Goal: Book appointment/travel/reservation

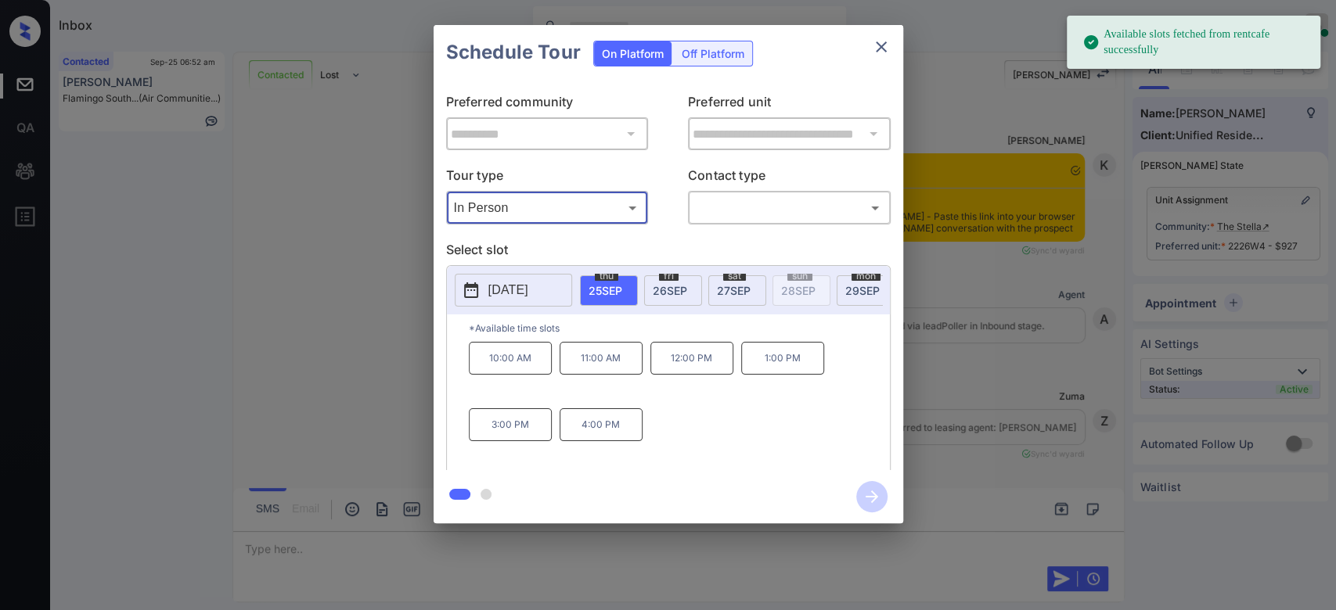
scroll to position [2222, 0]
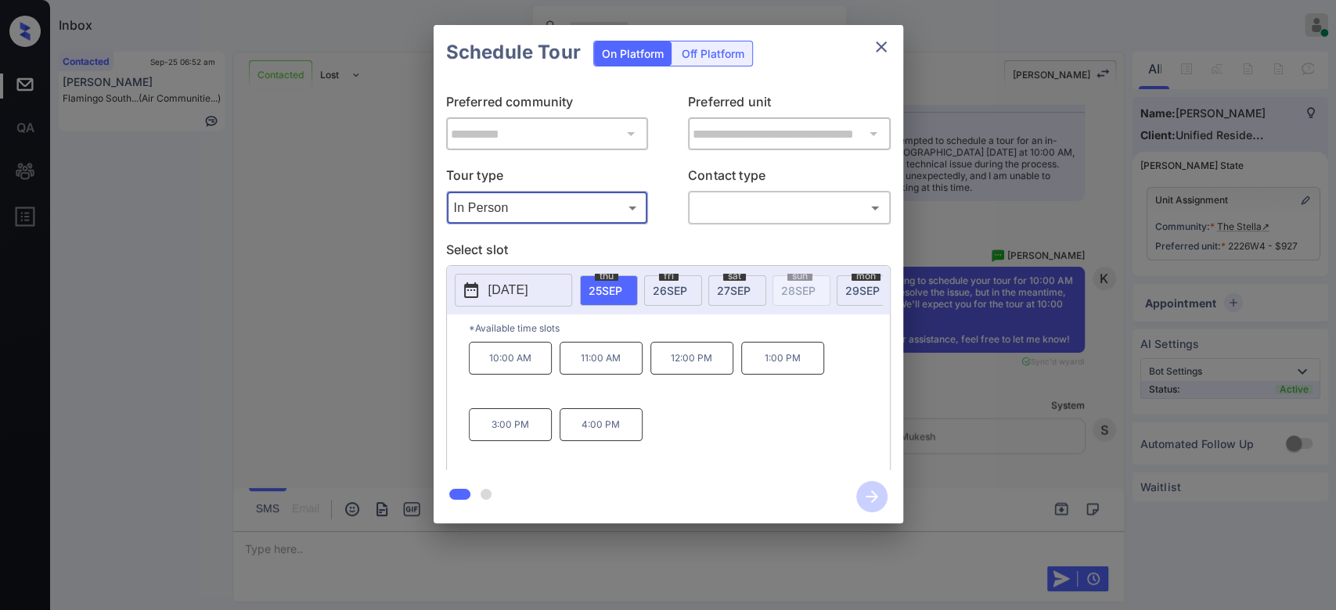
click at [660, 286] on span "[DATE]" at bounding box center [670, 290] width 34 height 13
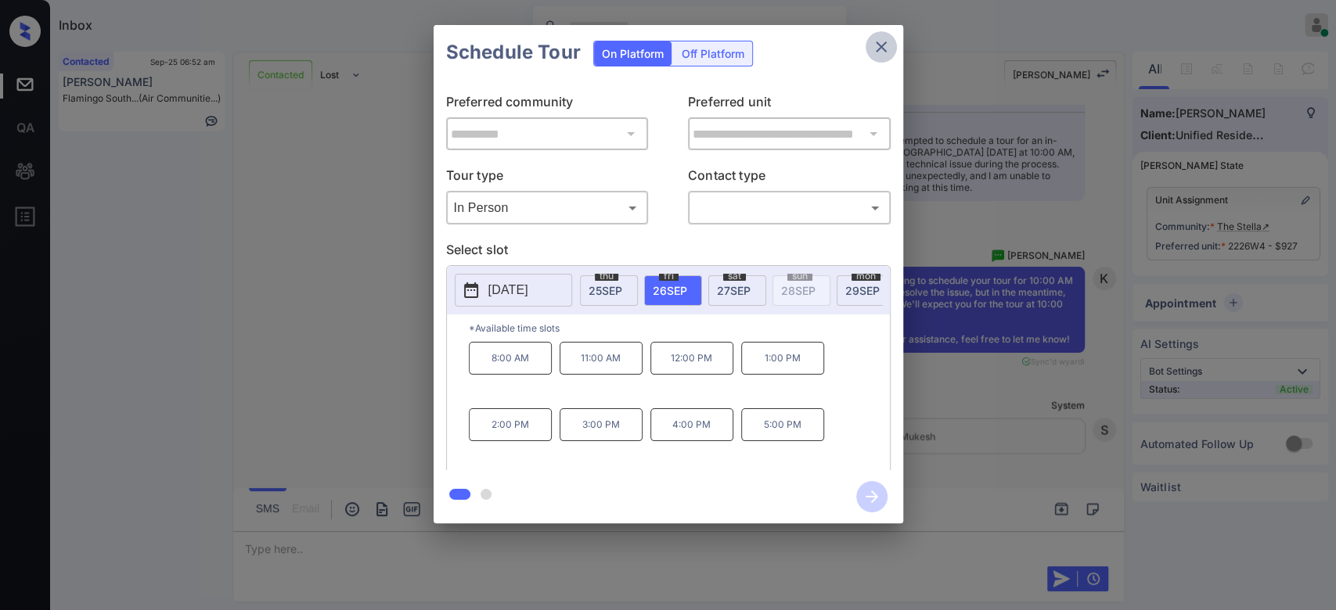
click at [876, 59] on button "close" at bounding box center [880, 46] width 31 height 31
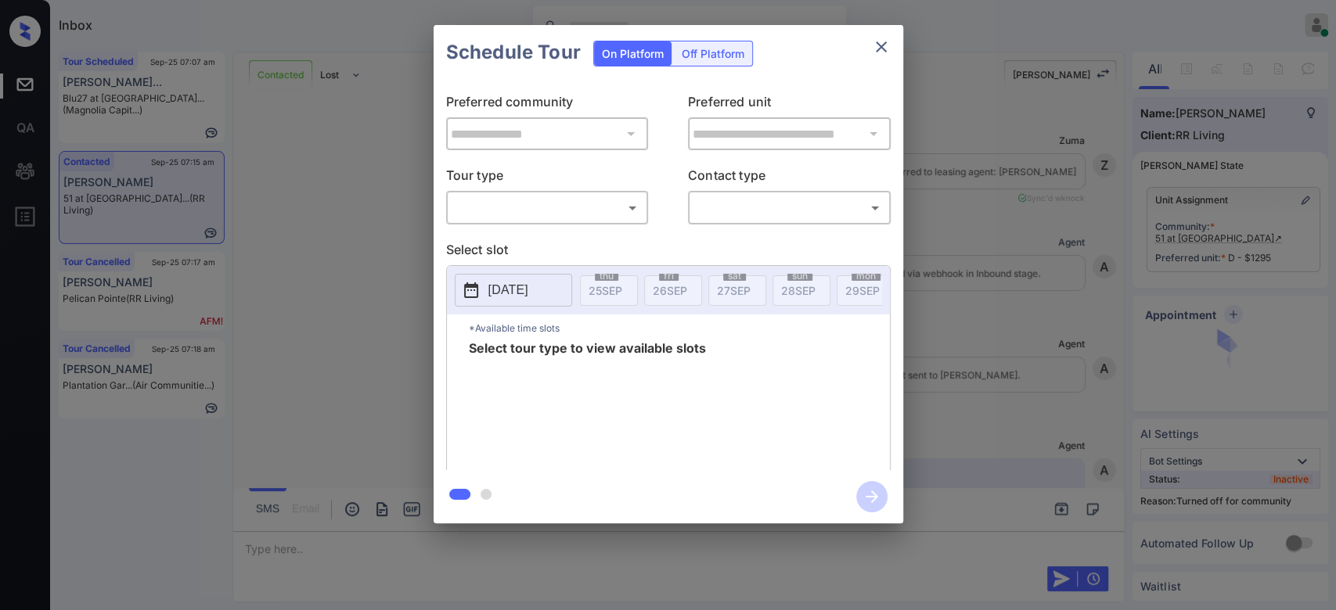
scroll to position [3549, 0]
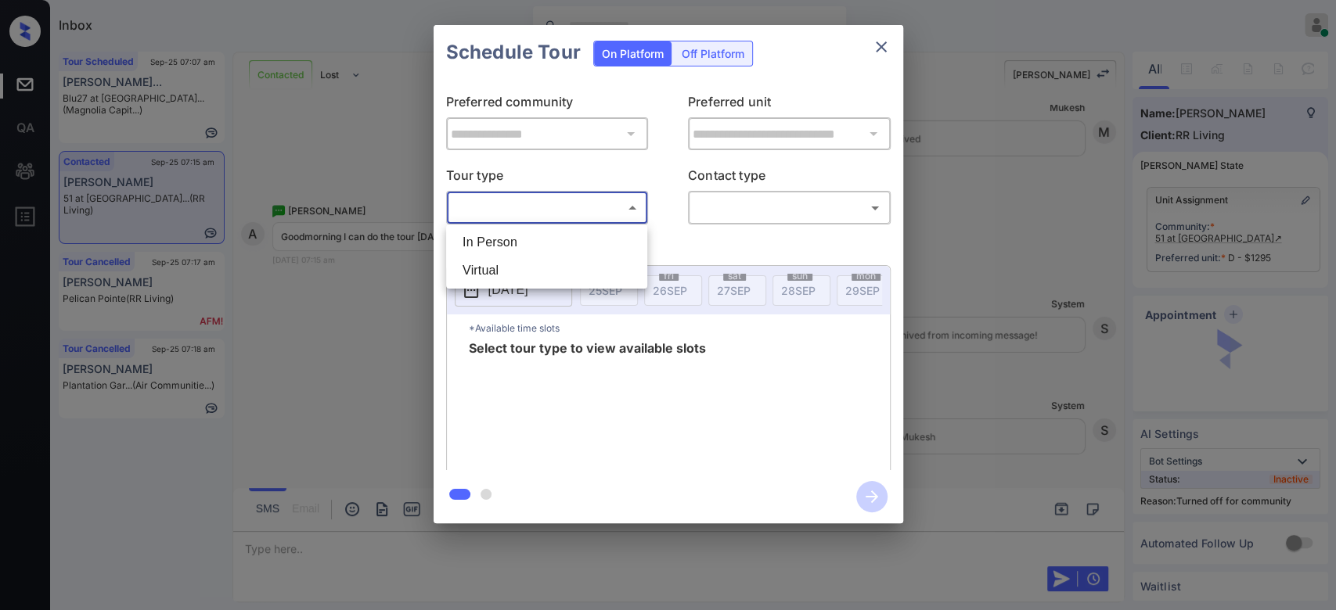
click at [592, 218] on body "Inbox Mukesh Online Set yourself offline Set yourself on break Profile Switch t…" at bounding box center [668, 305] width 1336 height 610
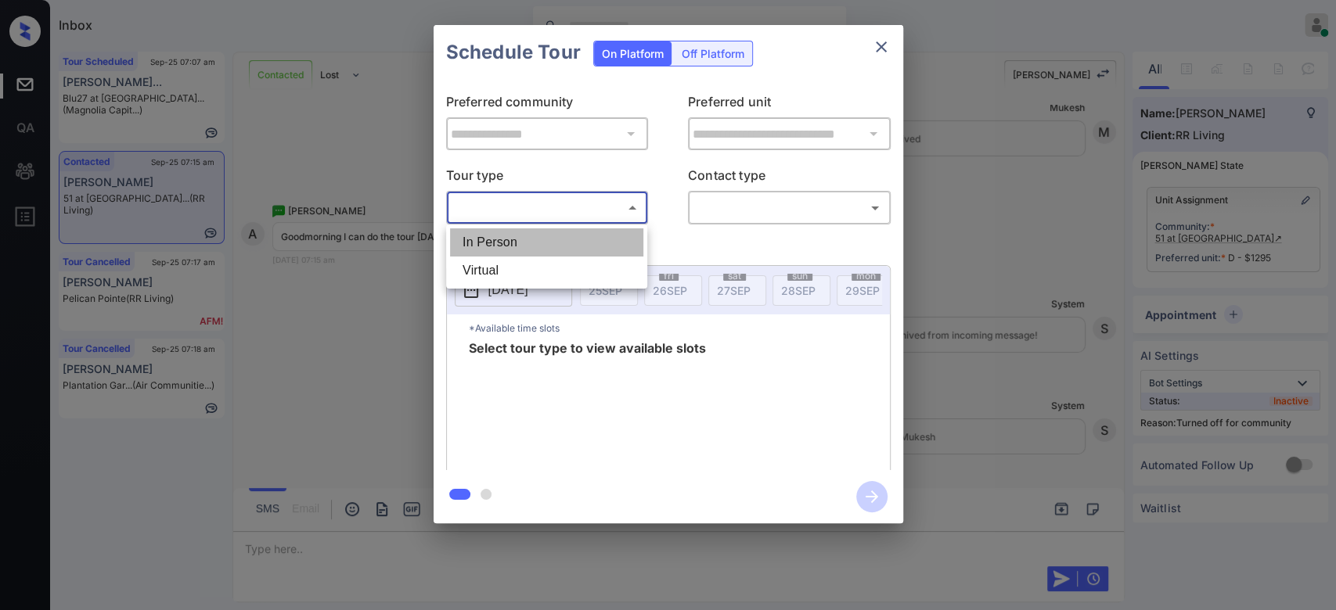
click at [472, 249] on li "In Person" at bounding box center [546, 242] width 193 height 28
type input "********"
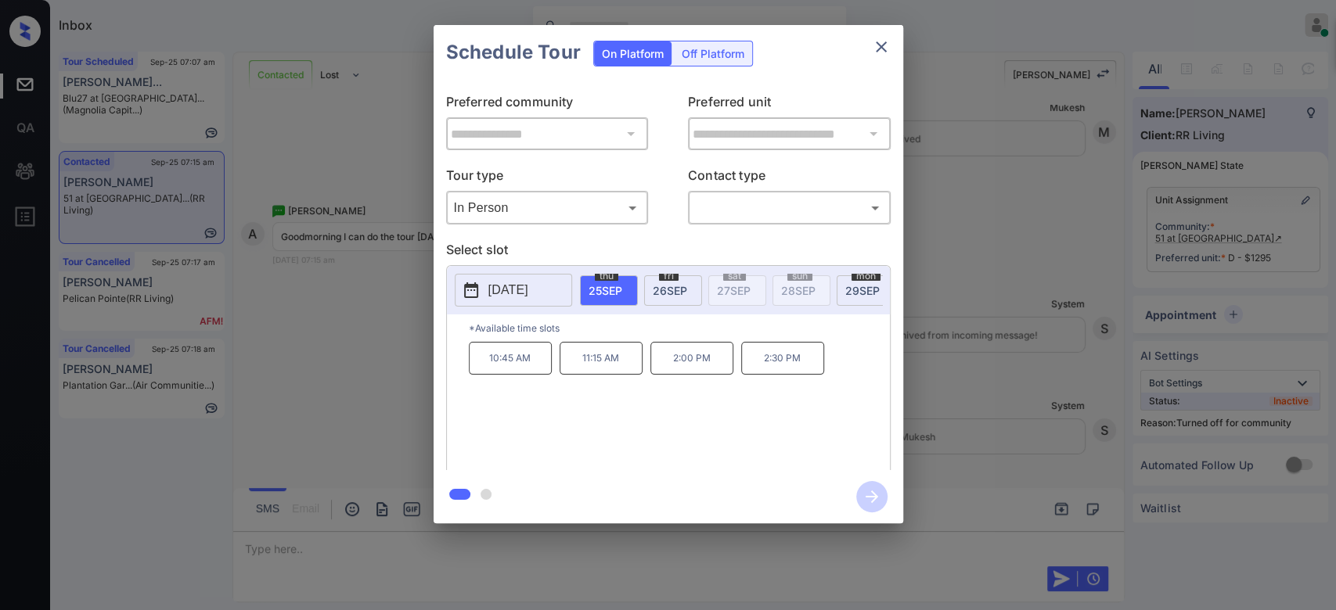
click at [661, 292] on span "26 SEP" at bounding box center [670, 290] width 34 height 13
click at [883, 47] on icon "close" at bounding box center [881, 47] width 19 height 19
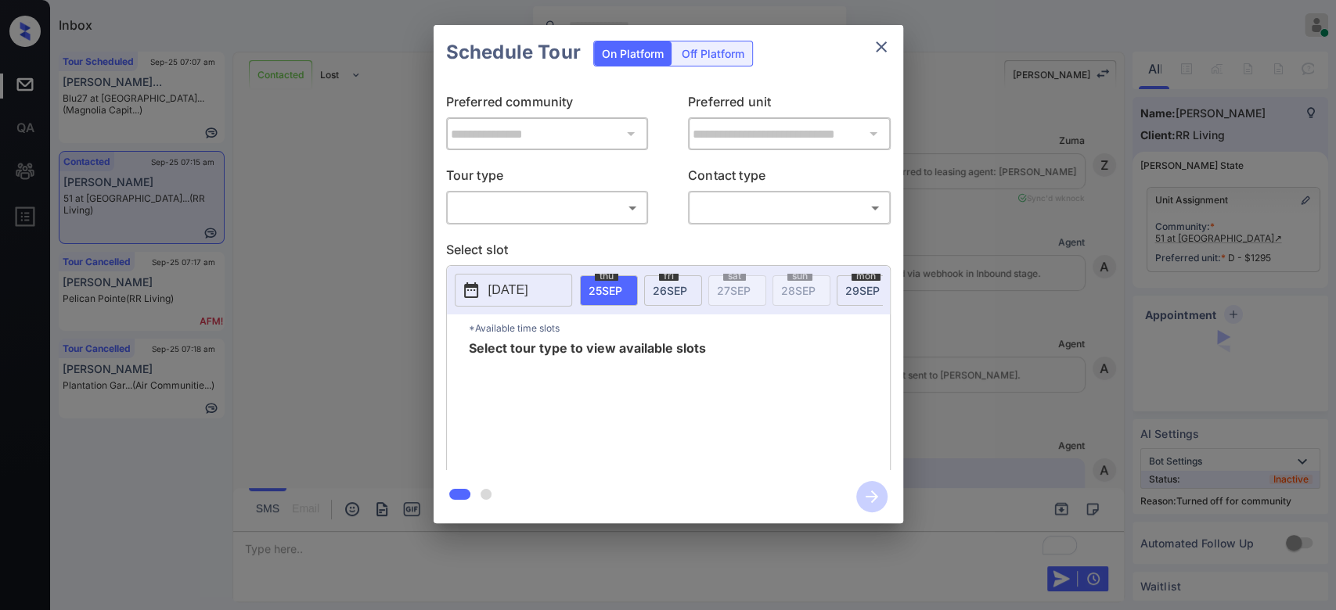
scroll to position [3549, 0]
click at [584, 198] on body "Inbox Mukesh Online Set yourself offline Set yourself on break Profile Switch t…" at bounding box center [668, 305] width 1336 height 610
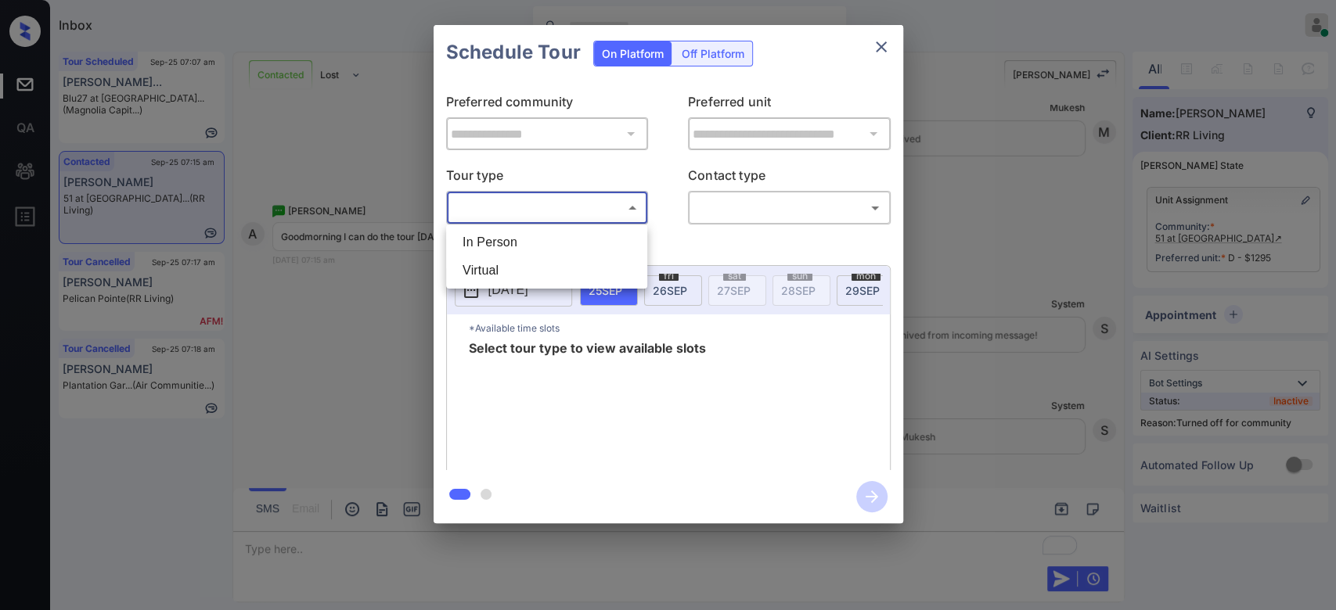
click at [521, 238] on li "In Person" at bounding box center [546, 242] width 193 height 28
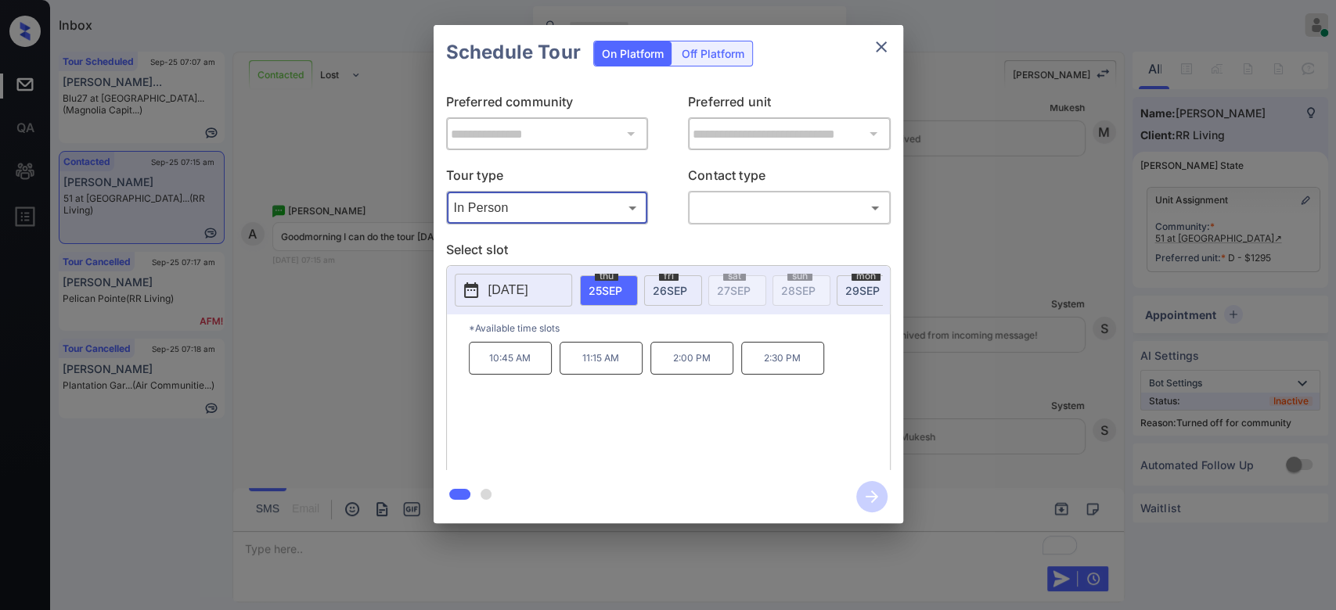
type input "********"
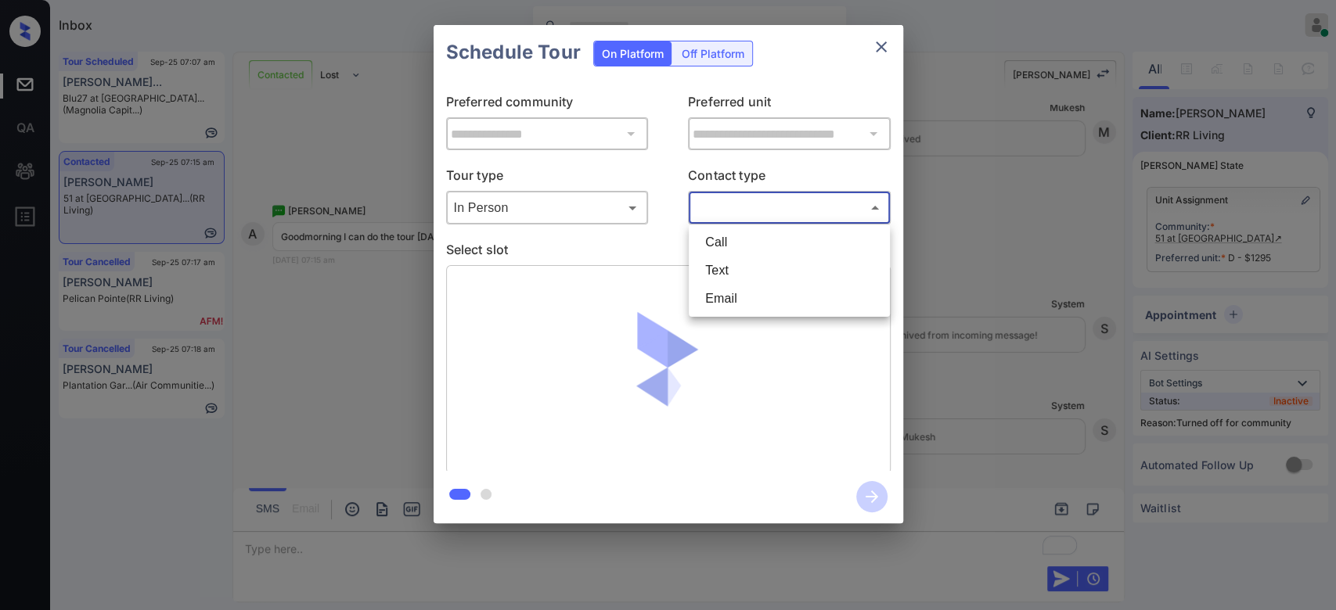
drag, startPoint x: 756, startPoint y: 209, endPoint x: 723, endPoint y: 262, distance: 62.5
click at [723, 262] on body "Inbox Mukesh Online Set yourself offline Set yourself on break Profile Switch t…" at bounding box center [668, 305] width 1336 height 610
click at [723, 262] on li "Text" at bounding box center [788, 271] width 193 height 28
type input "****"
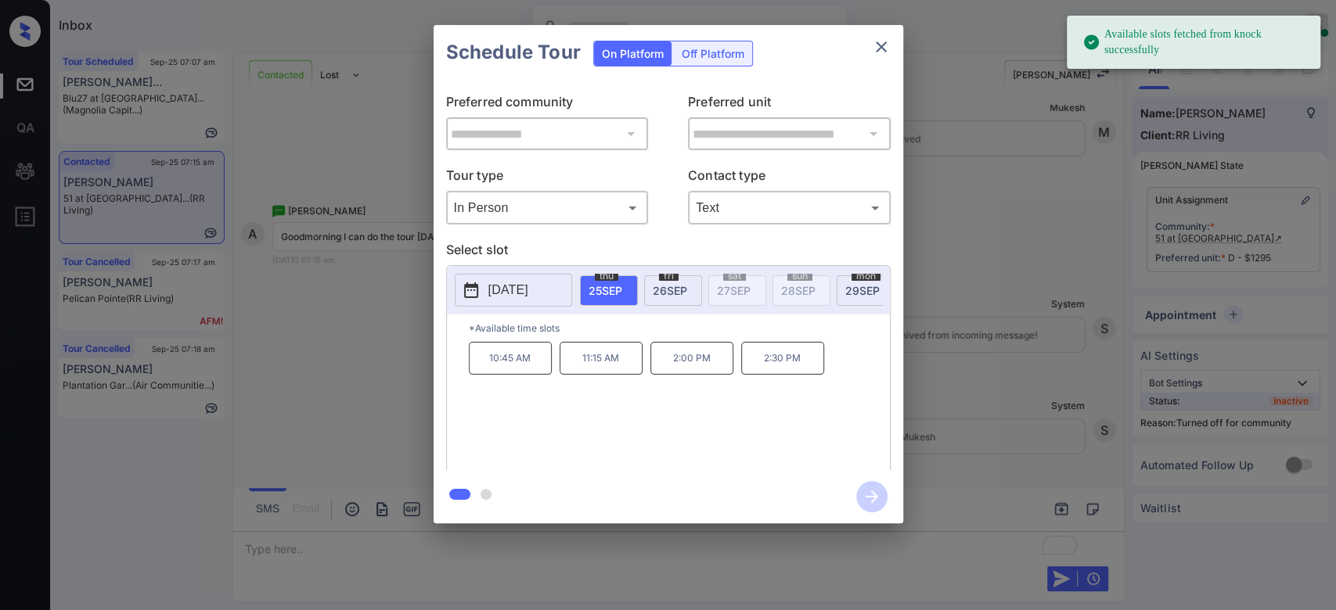
click at [670, 284] on span "26 SEP" at bounding box center [670, 290] width 34 height 13
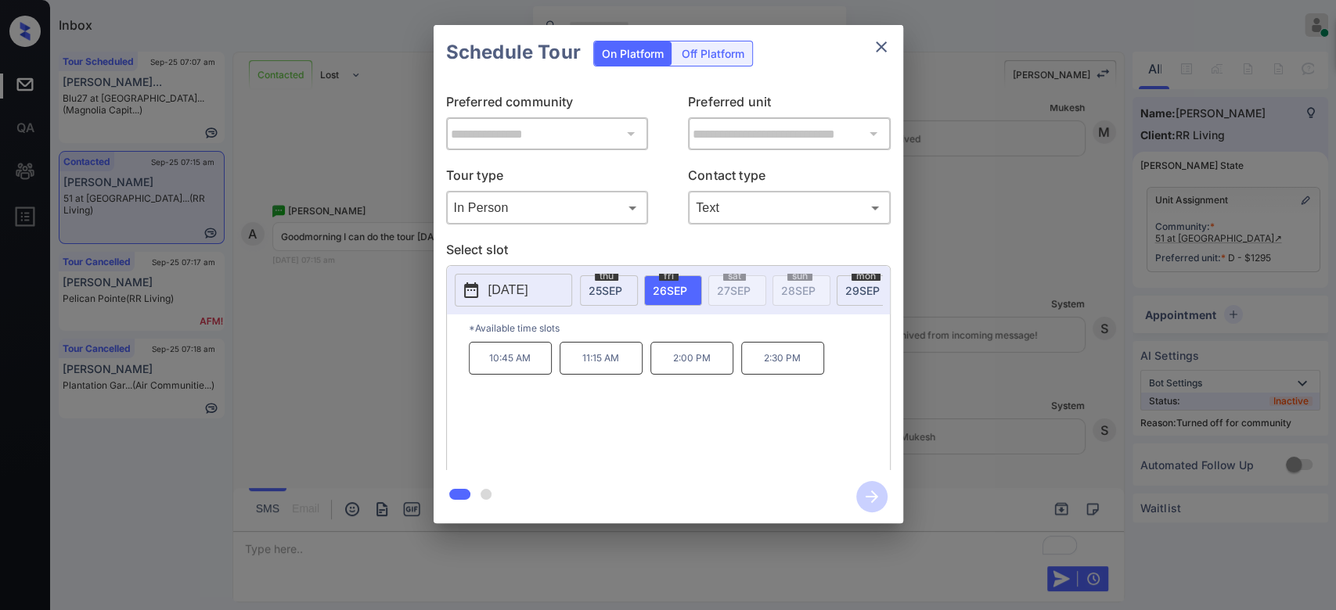
click at [583, 370] on p "11:15 AM" at bounding box center [600, 358] width 83 height 33
click at [861, 487] on icon "button" at bounding box center [871, 496] width 31 height 31
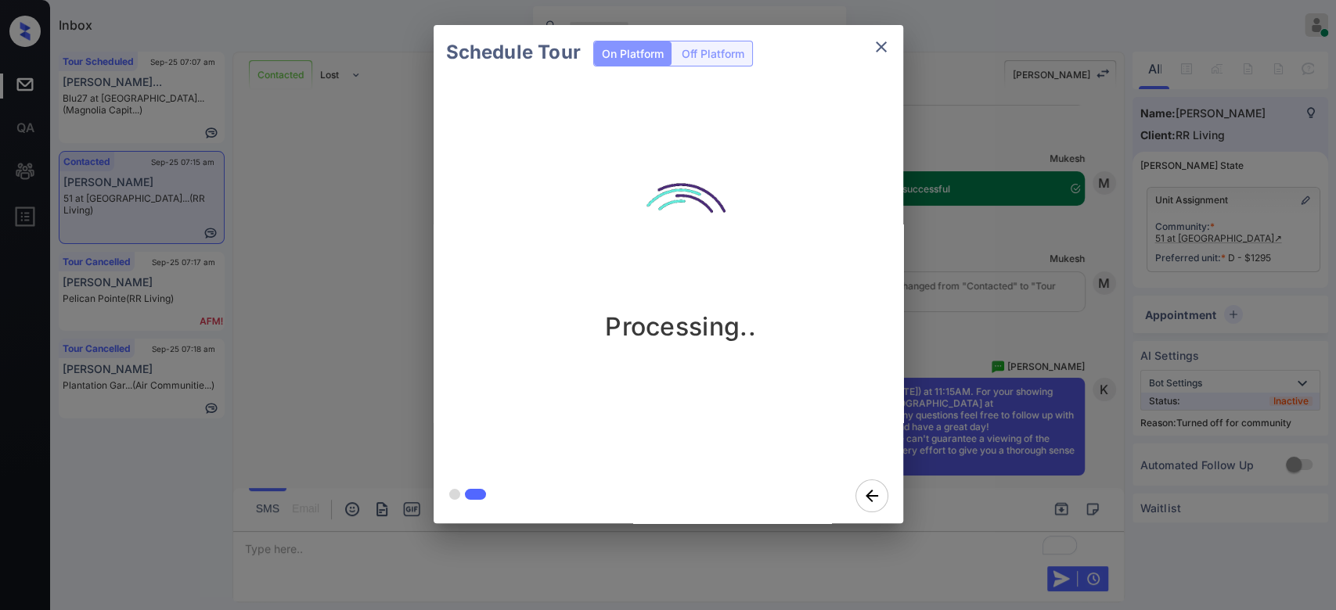
scroll to position [3913, 0]
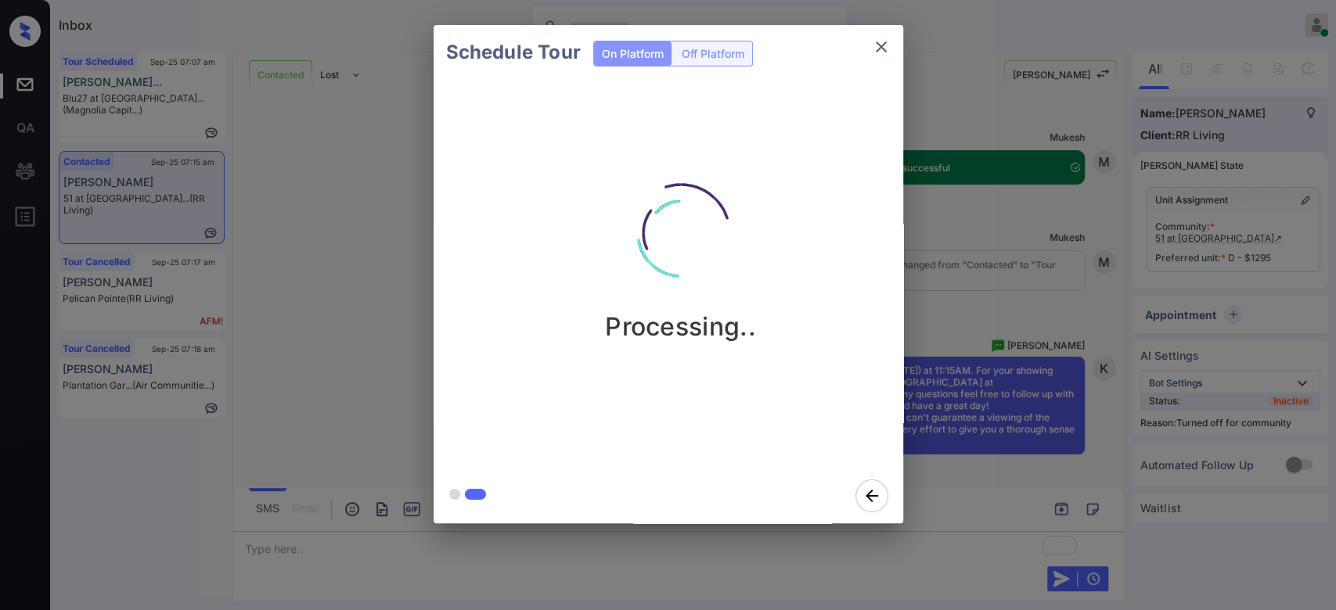
click at [982, 232] on div "Schedule Tour On Platform Off Platform Processing.." at bounding box center [668, 274] width 1336 height 548
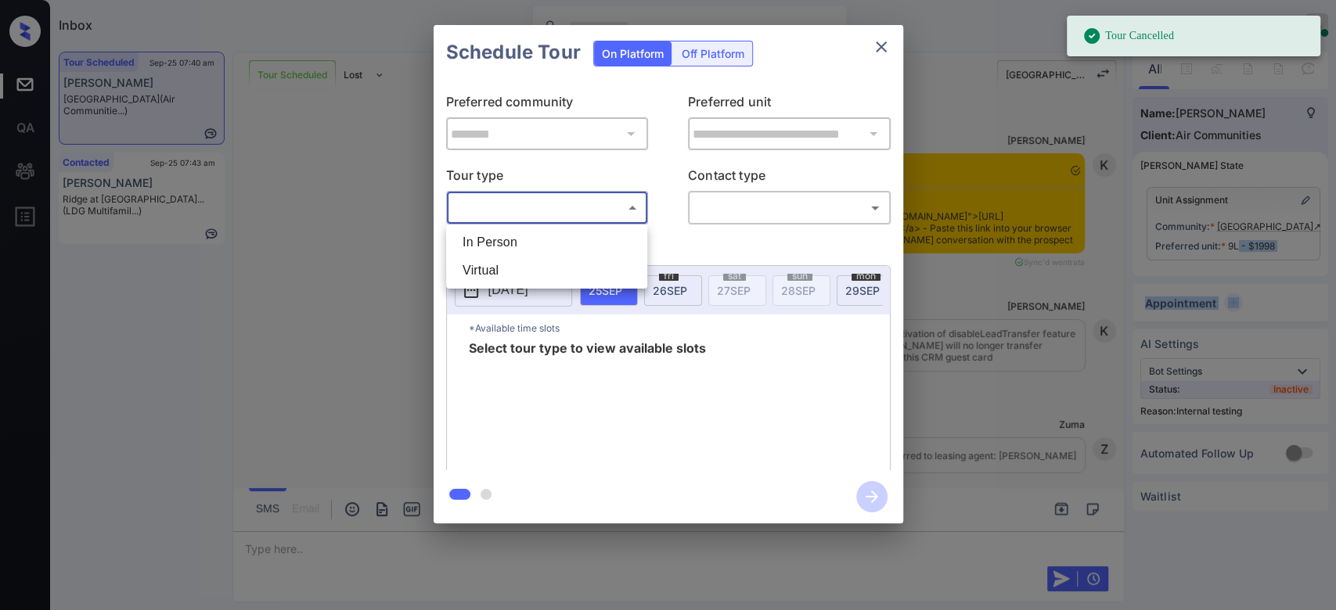
scroll to position [10702, 0]
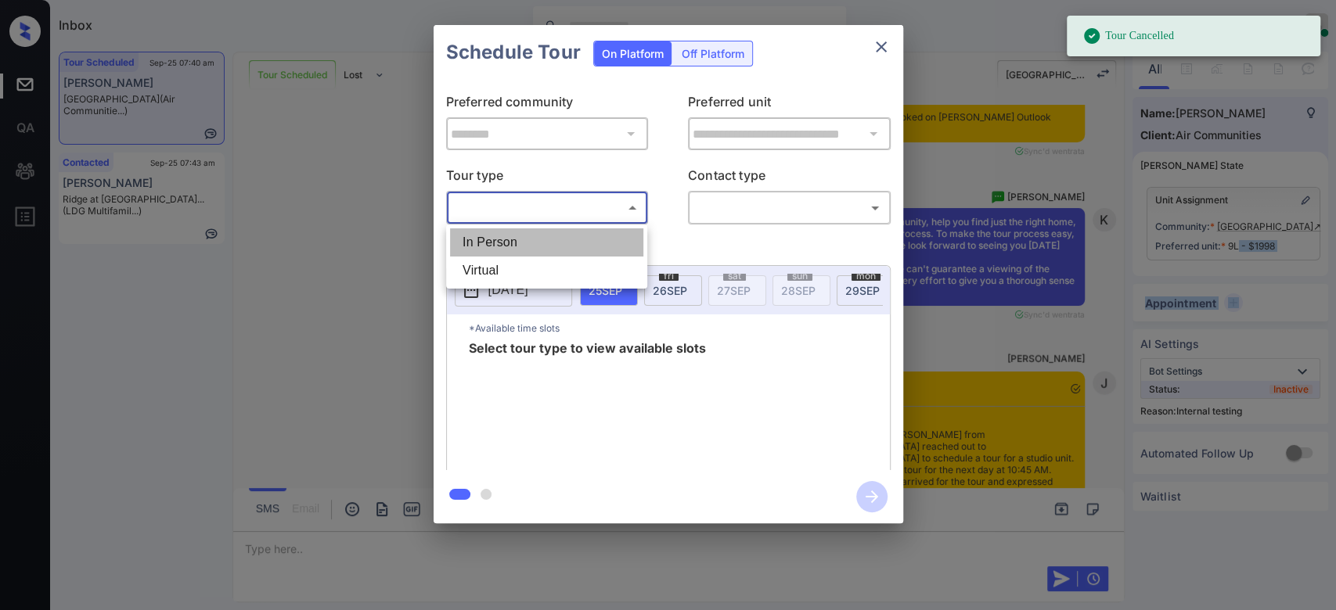
click at [520, 237] on li "In Person" at bounding box center [546, 242] width 193 height 28
type input "********"
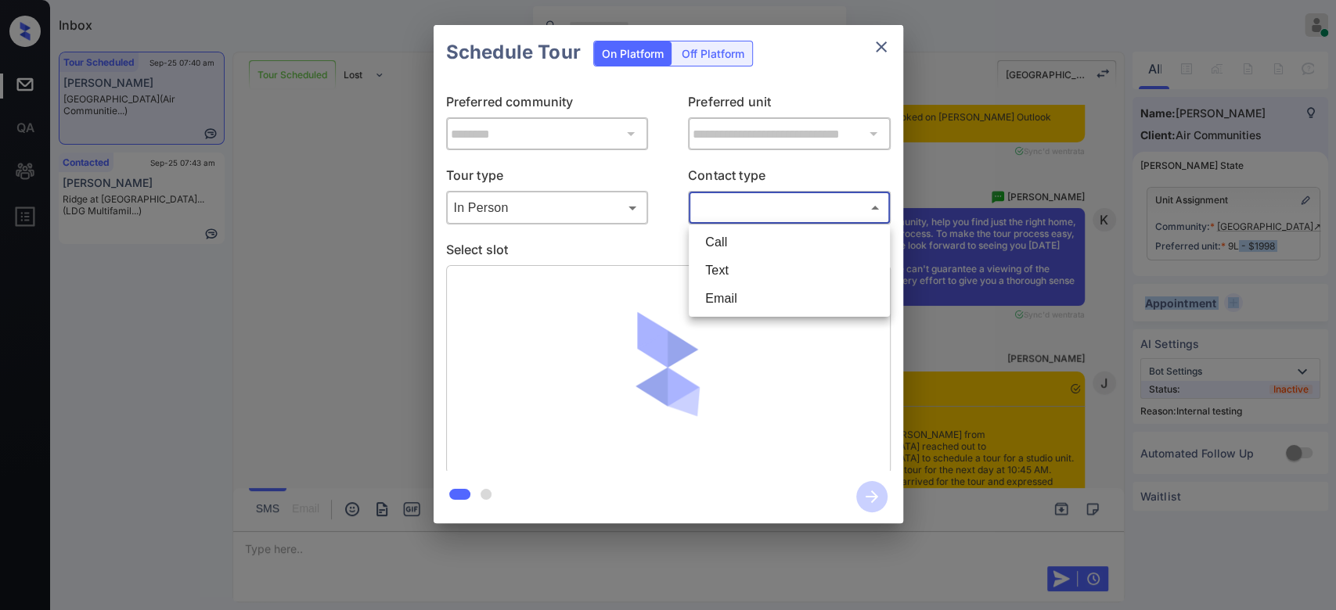
click at [746, 210] on body "Inbox Mukesh Online Set yourself offline Set yourself on break Profile Switch t…" at bounding box center [668, 305] width 1336 height 610
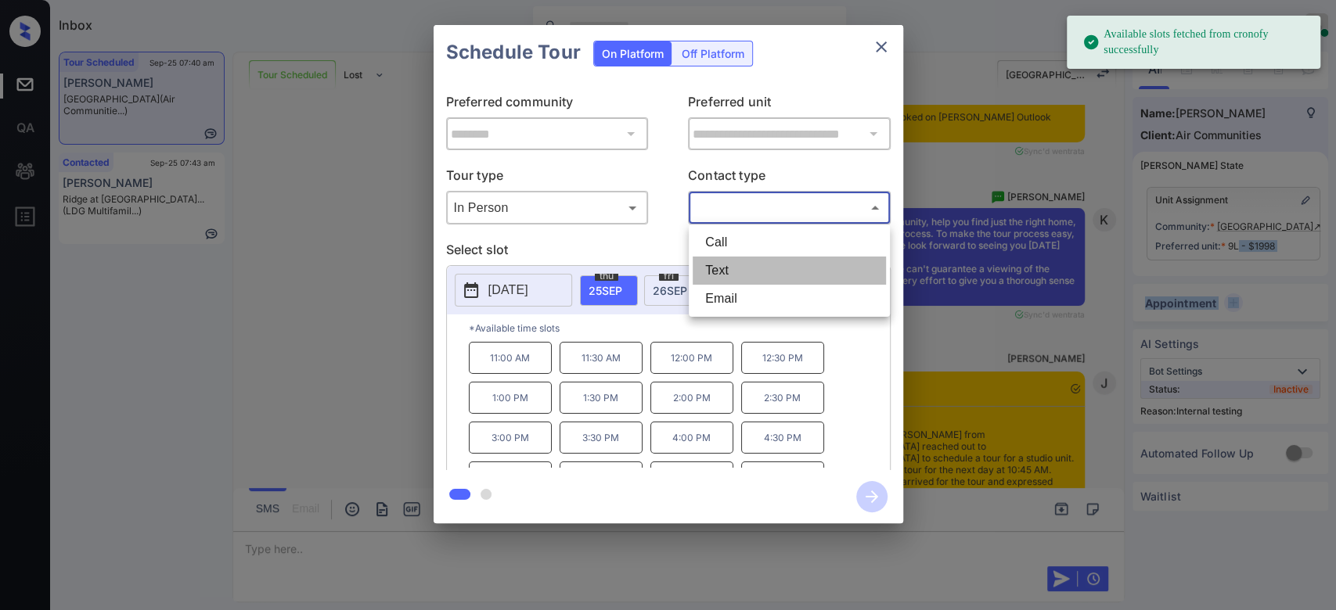
click at [729, 268] on li "Text" at bounding box center [788, 271] width 193 height 28
type input "****"
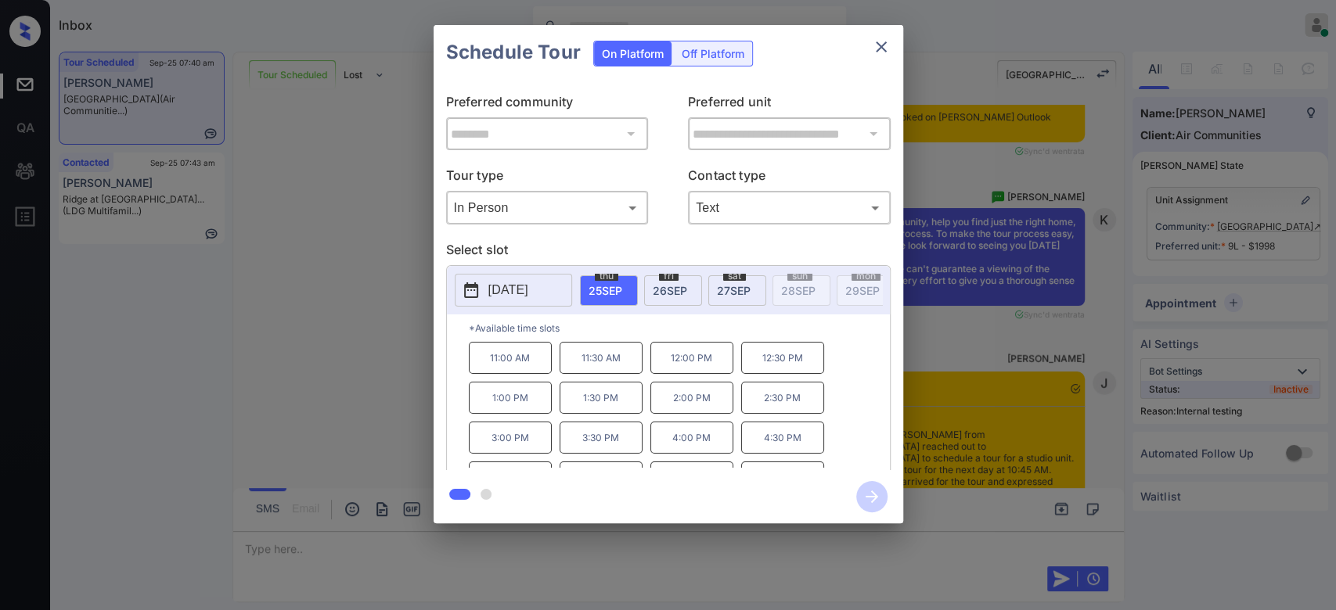
click at [670, 285] on span "26 SEP" at bounding box center [670, 290] width 34 height 13
click at [892, 54] on button "close" at bounding box center [880, 46] width 31 height 31
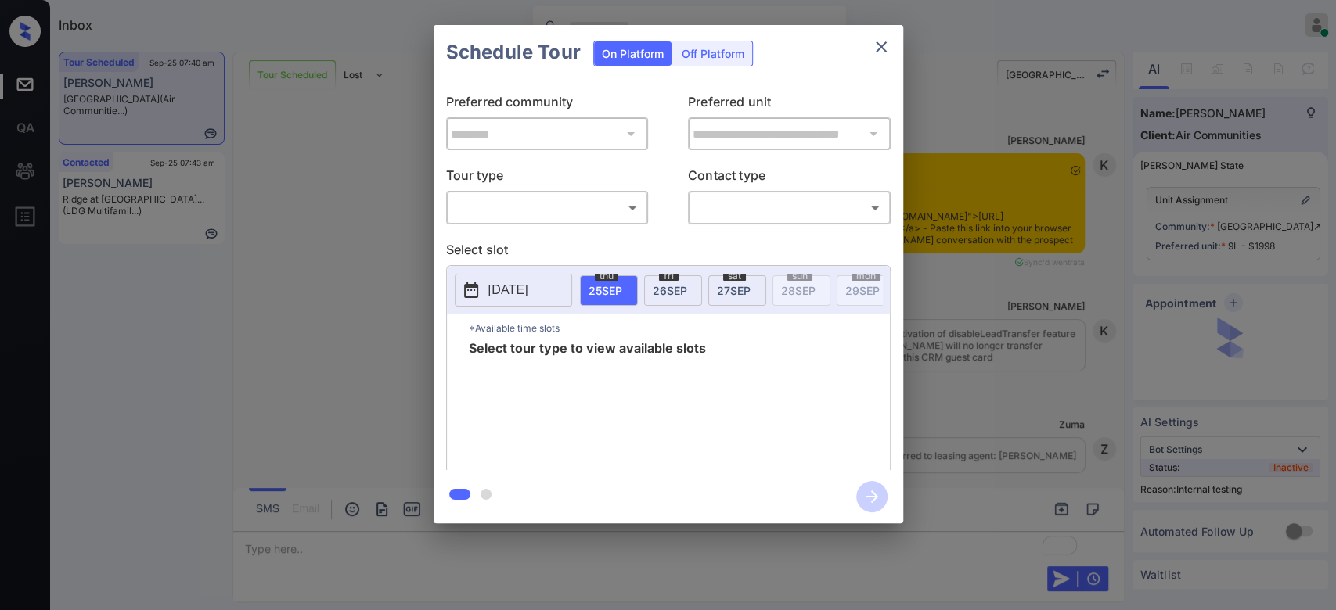
scroll to position [11927, 0]
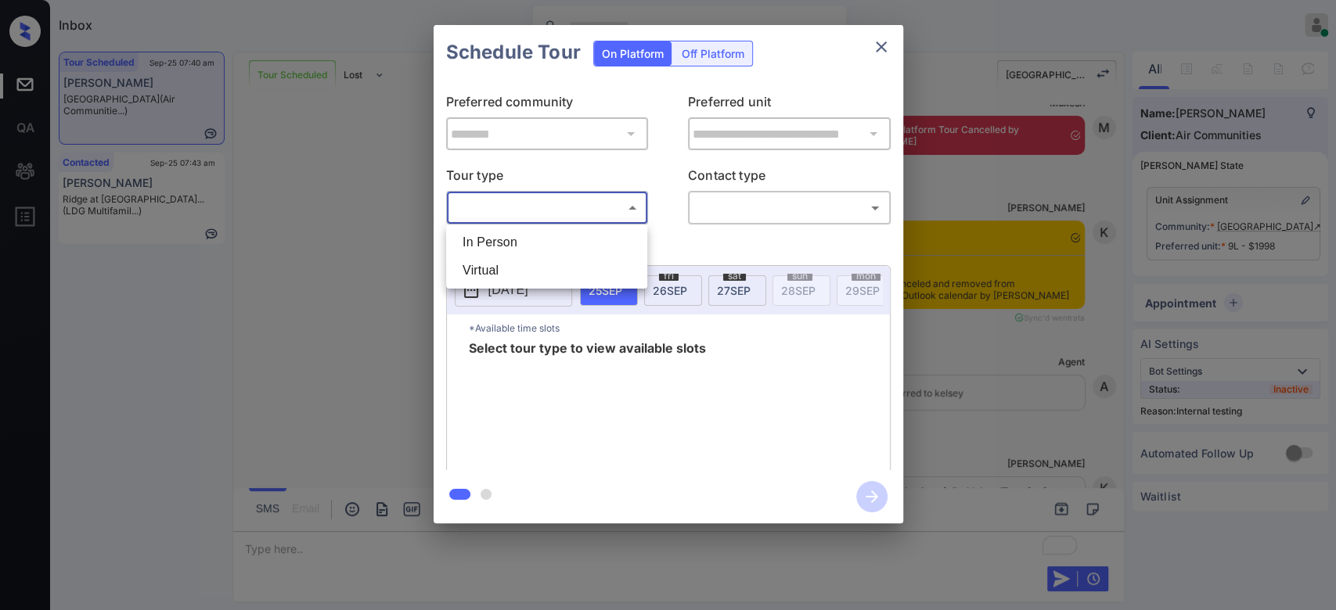
click at [507, 203] on body "Inbox Mukesh Online Set yourself offline Set yourself on break Profile Switch t…" at bounding box center [668, 305] width 1336 height 610
click at [500, 246] on li "In Person" at bounding box center [546, 242] width 193 height 28
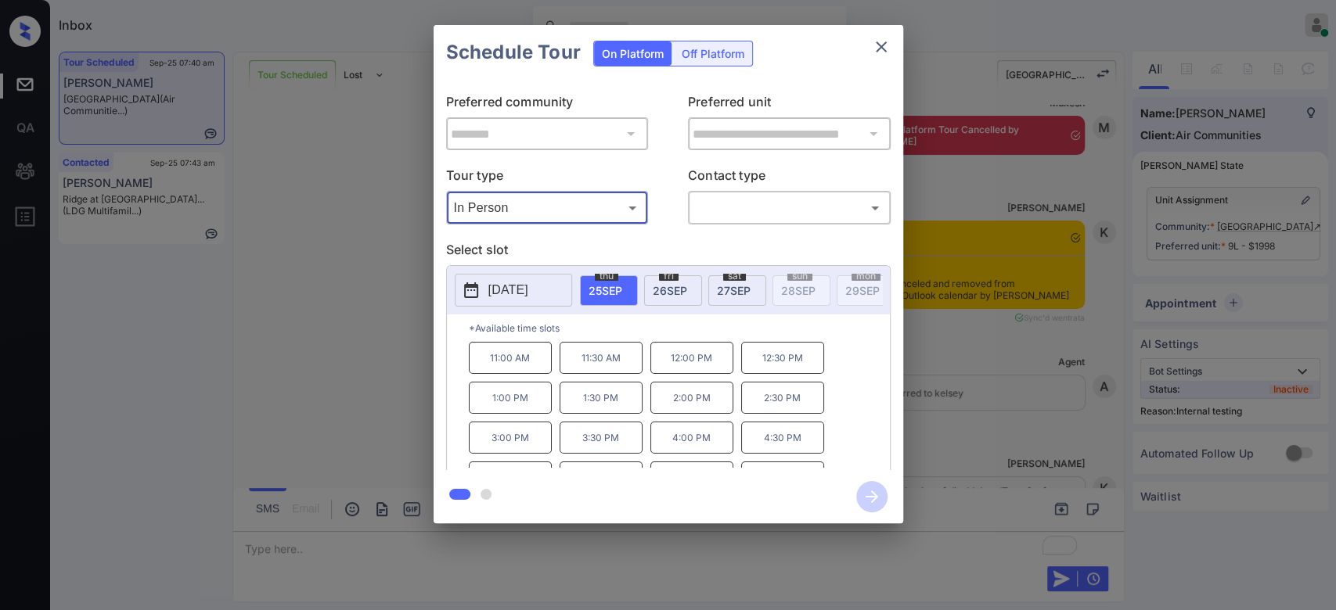
type input "********"
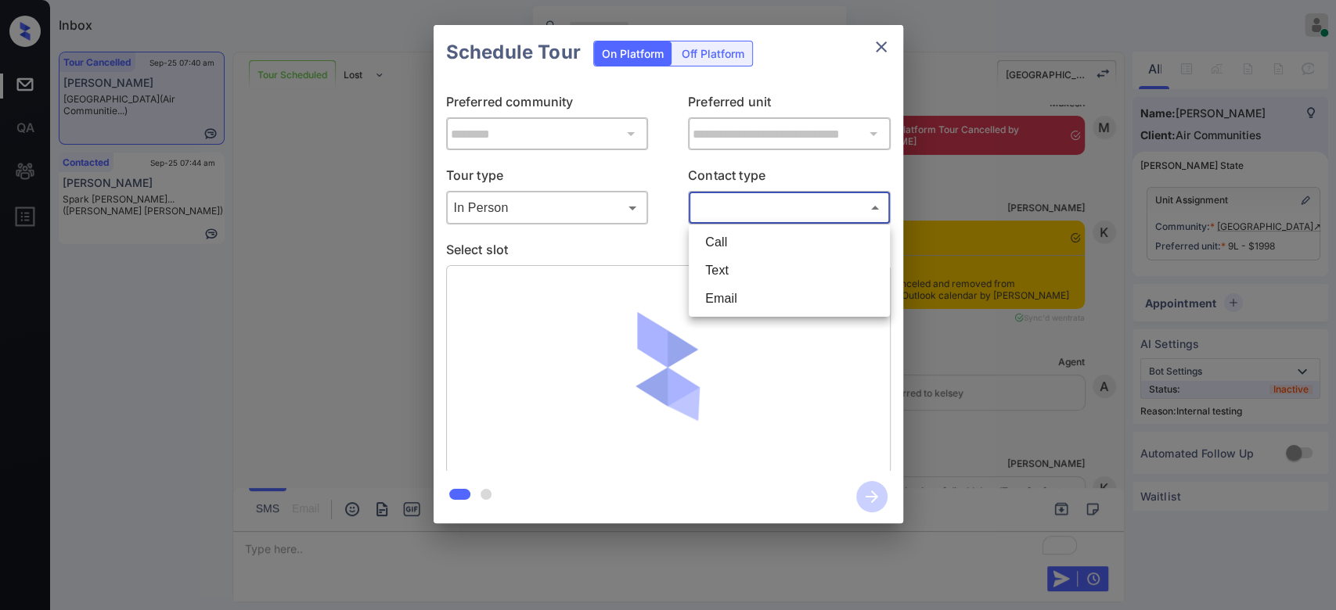
drag, startPoint x: 745, startPoint y: 218, endPoint x: 734, endPoint y: 272, distance: 55.1
click at [734, 272] on body "Inbox Mukesh Online Set yourself offline Set yourself on break Profile Switch t…" at bounding box center [668, 305] width 1336 height 610
click at [734, 272] on li "Text" at bounding box center [788, 271] width 193 height 28
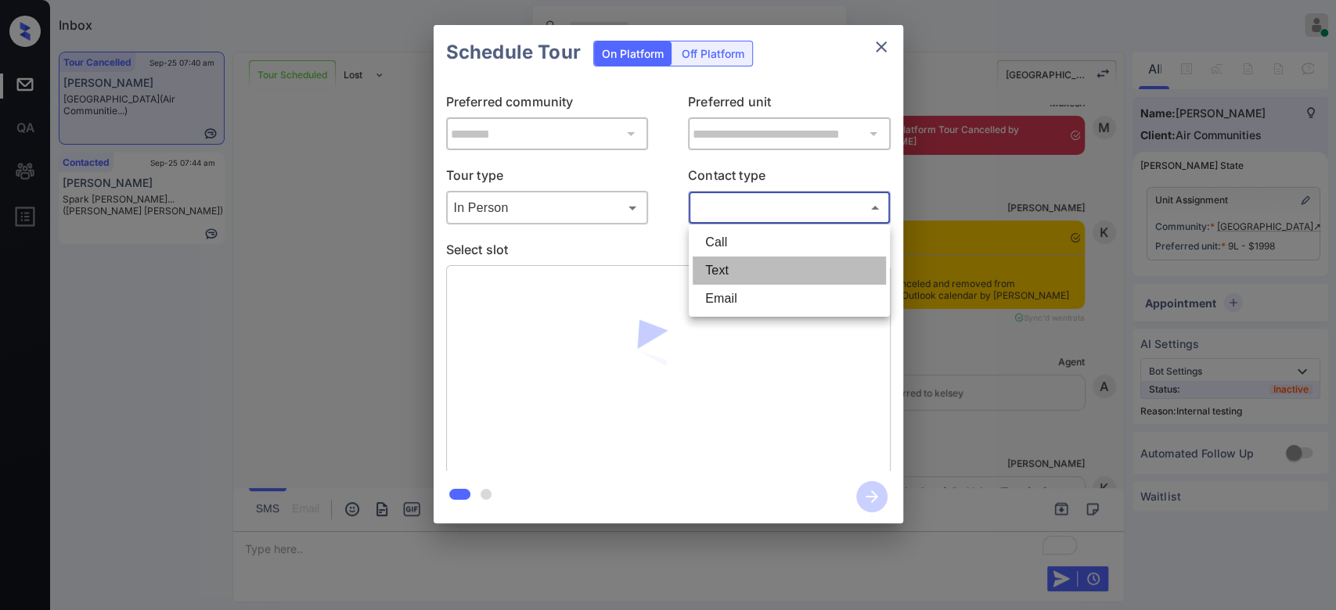
type input "****"
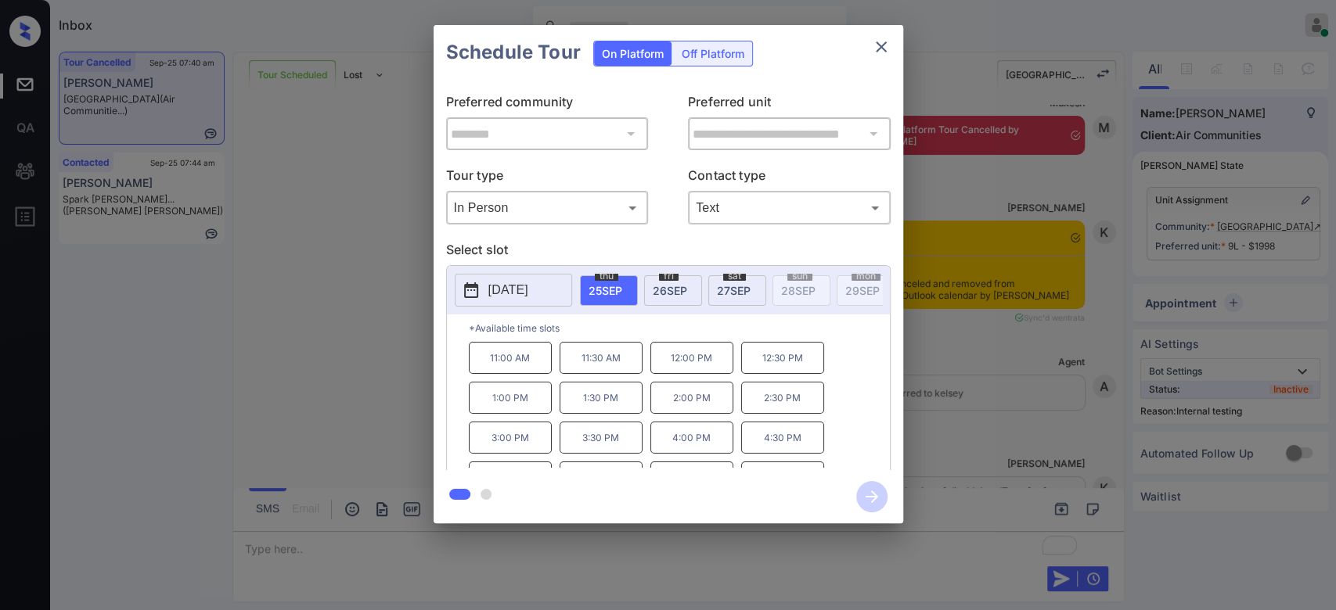
click at [668, 276] on span "fri" at bounding box center [669, 275] width 20 height 9
click at [502, 443] on p "2:00 PM" at bounding box center [510, 438] width 83 height 32
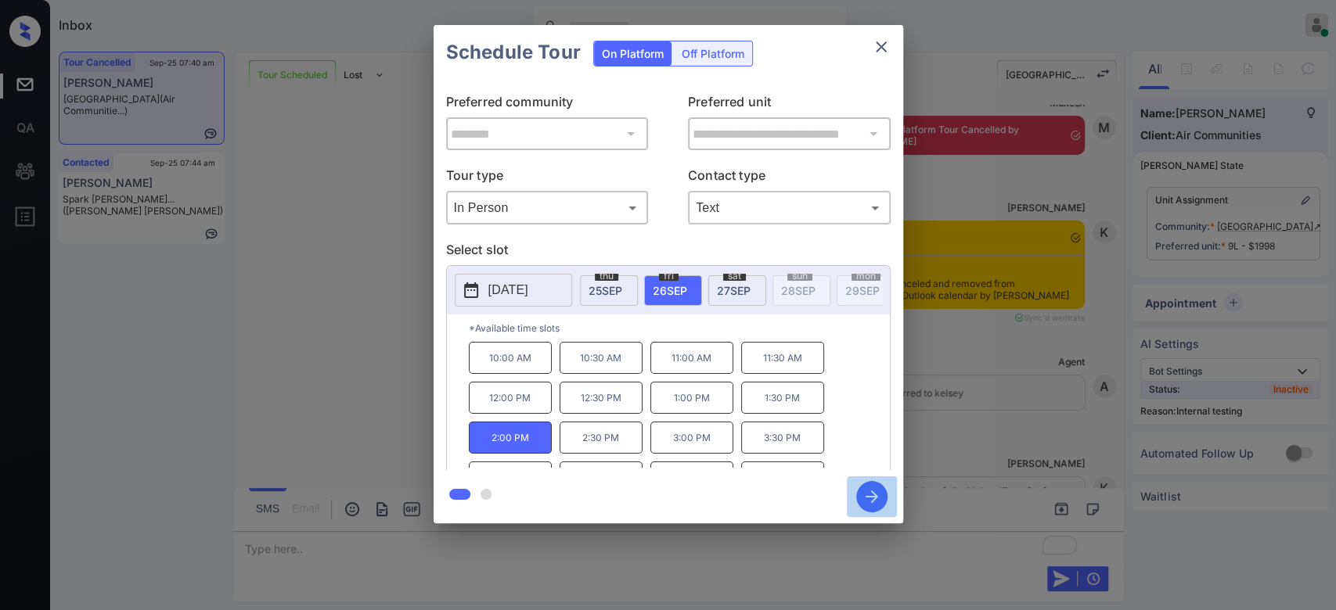
click at [875, 493] on icon "button" at bounding box center [871, 496] width 31 height 31
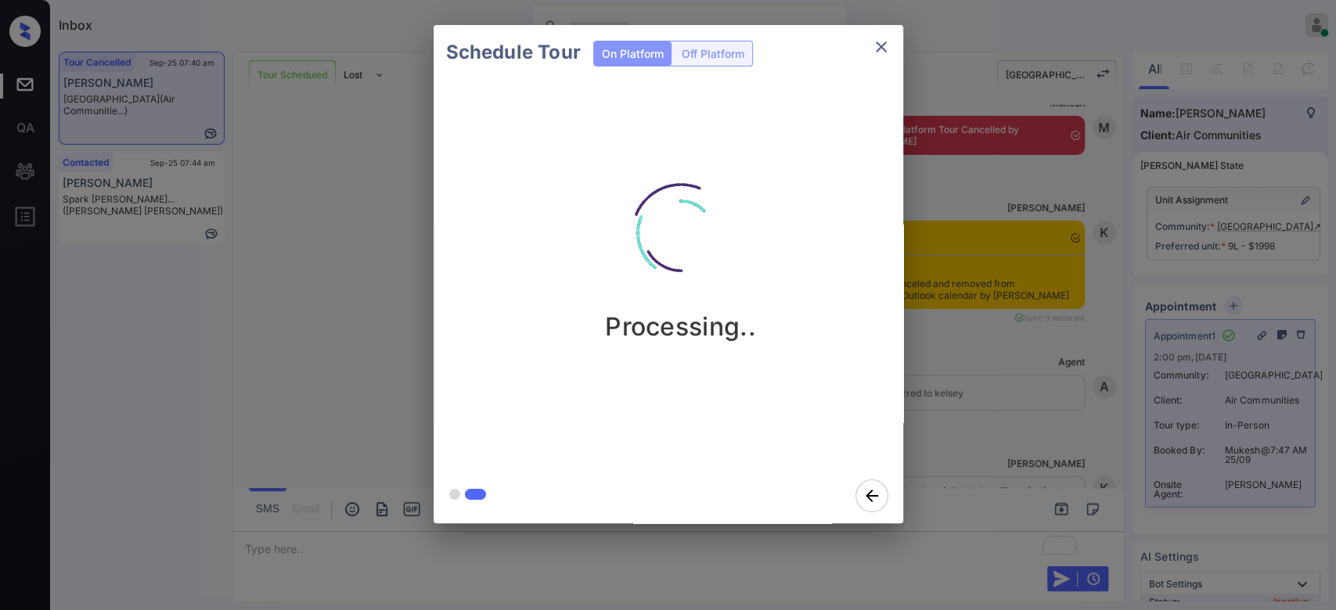
click at [972, 124] on div "Schedule Tour On Platform Off Platform Processing.." at bounding box center [668, 274] width 1336 height 548
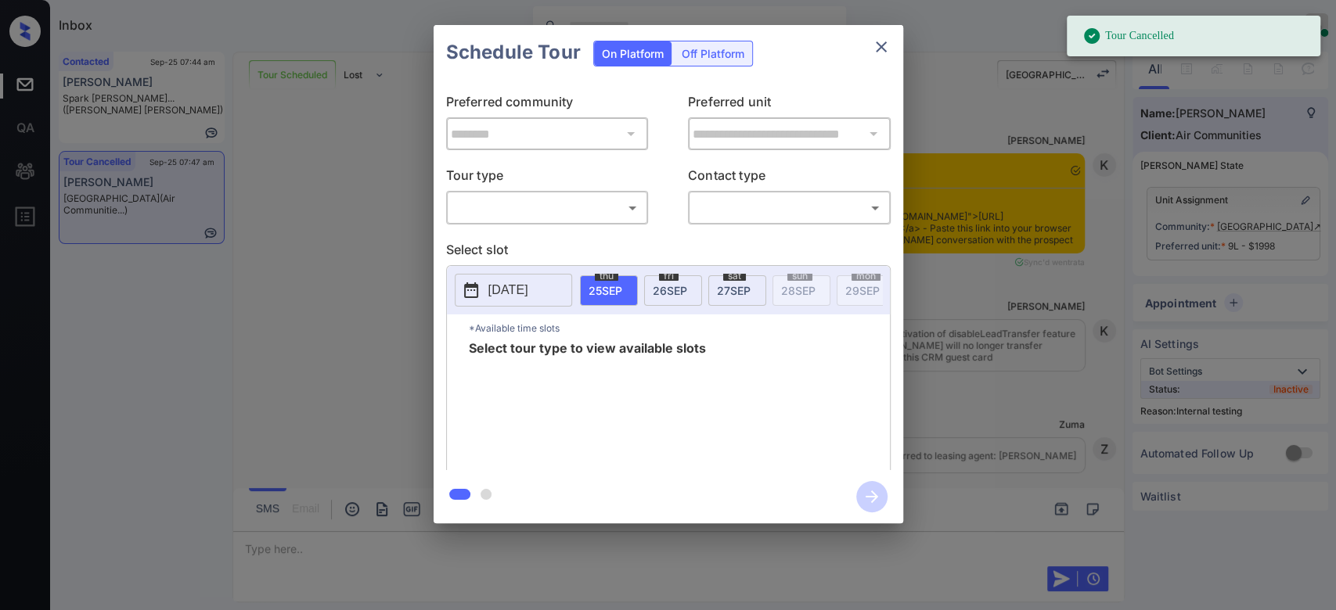
scroll to position [13975, 0]
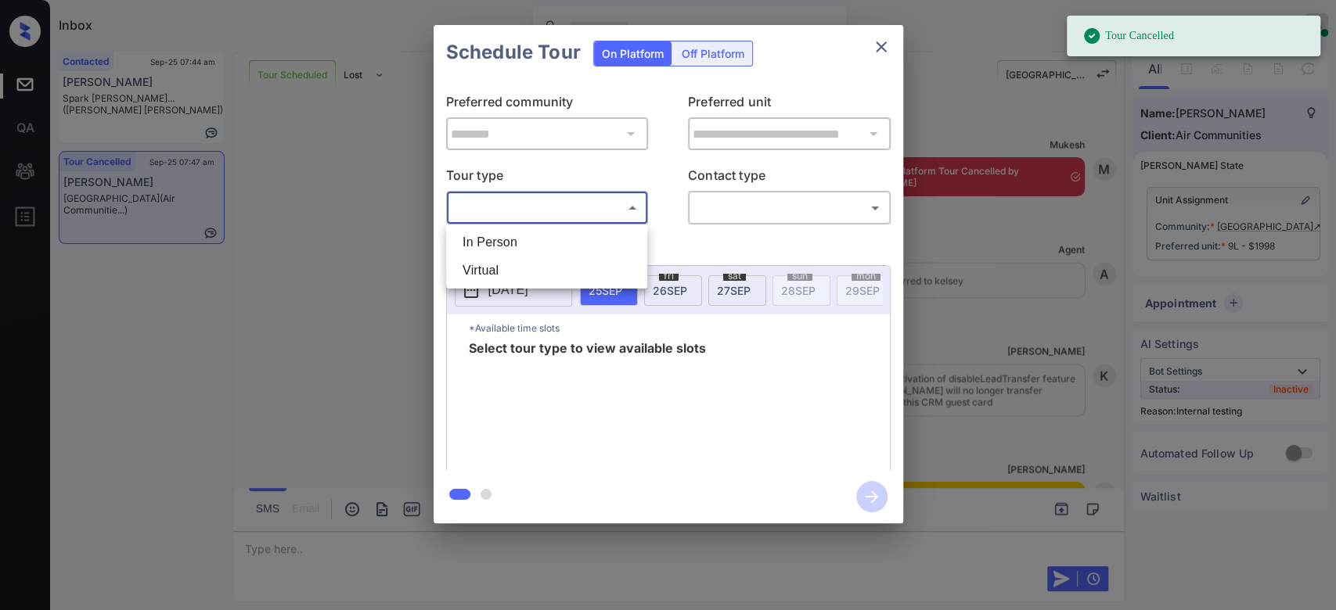
click at [607, 210] on body "Tour Cancelled Inbox Mukesh Online Set yourself offline Set yourself on break P…" at bounding box center [668, 305] width 1336 height 610
click at [509, 236] on li "In Person" at bounding box center [546, 242] width 193 height 28
type input "********"
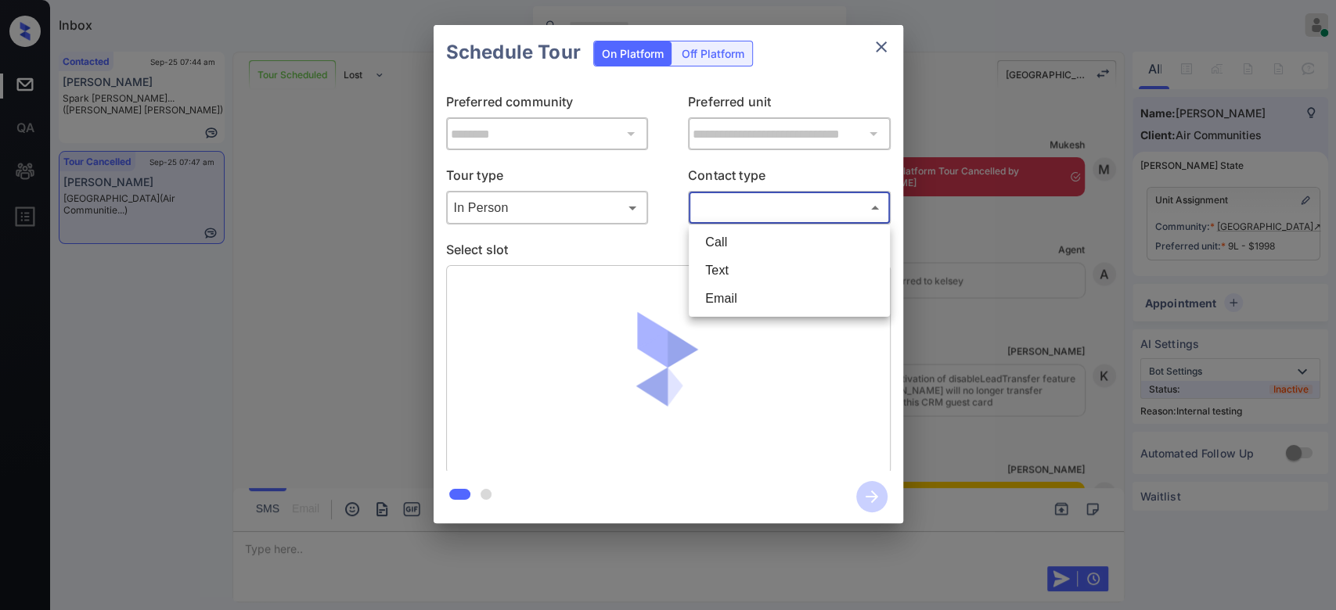
click at [814, 200] on body "Inbox Mukesh Online Set yourself offline Set yourself on break Profile Switch t…" at bounding box center [668, 305] width 1336 height 610
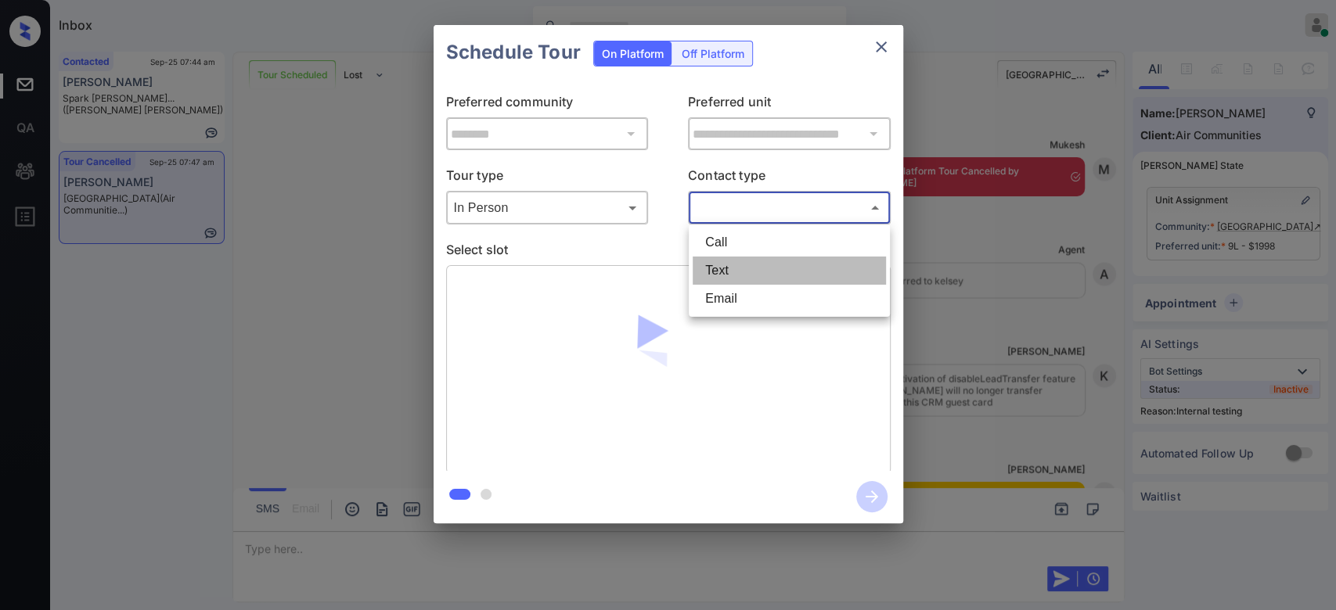
click at [727, 279] on li "Text" at bounding box center [788, 271] width 193 height 28
type input "****"
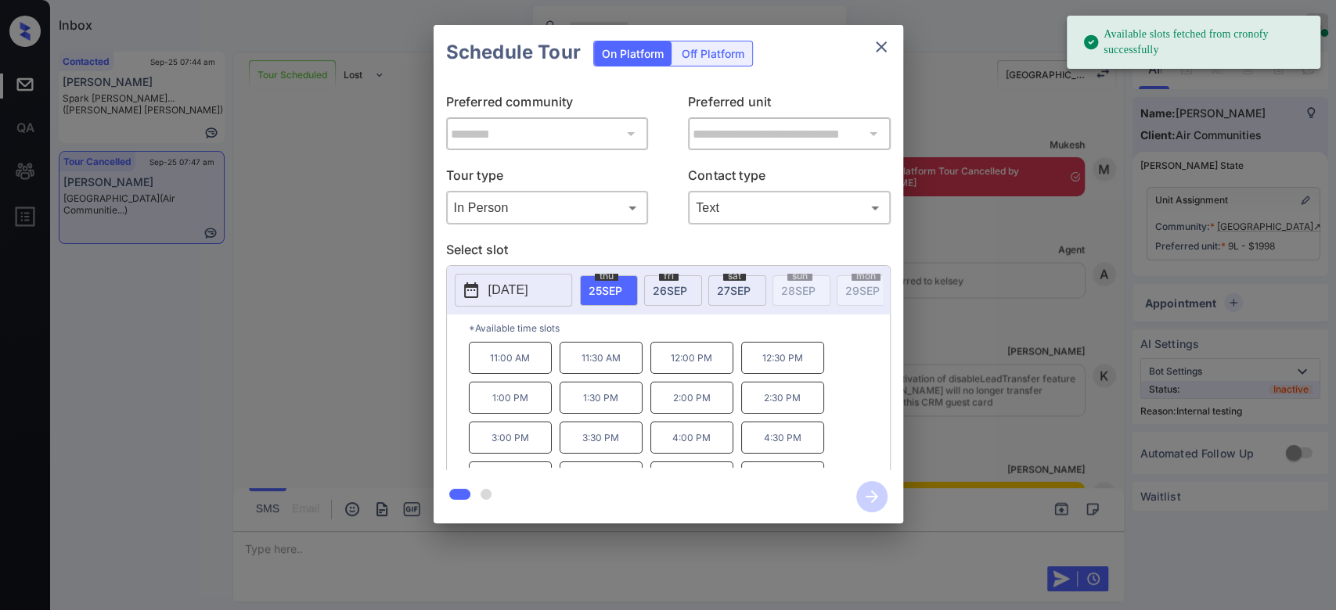
click at [674, 286] on span "26 SEP" at bounding box center [670, 290] width 34 height 13
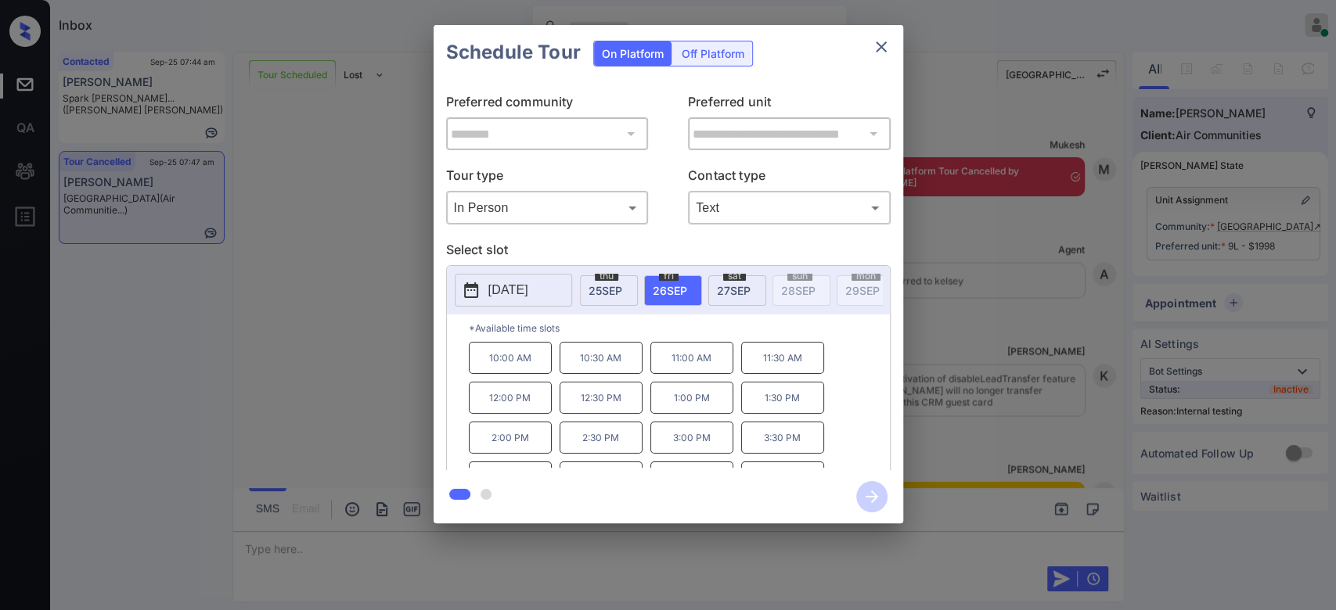
scroll to position [25, 0]
click at [880, 44] on icon "close" at bounding box center [881, 47] width 19 height 19
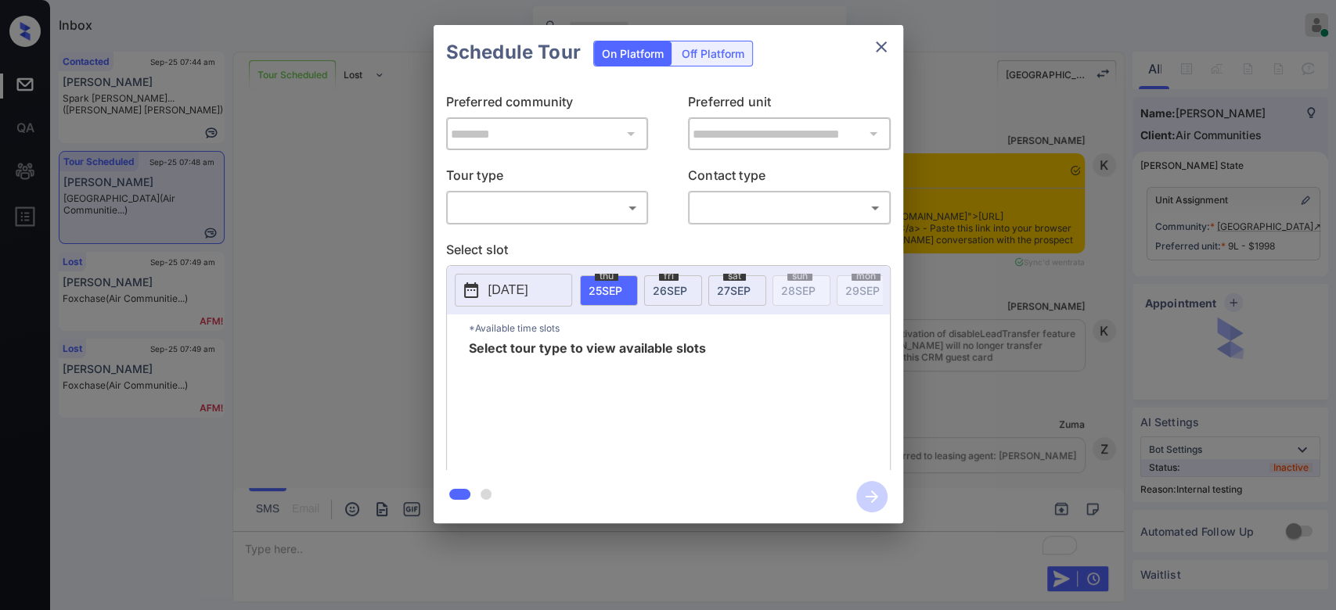
scroll to position [13975, 0]
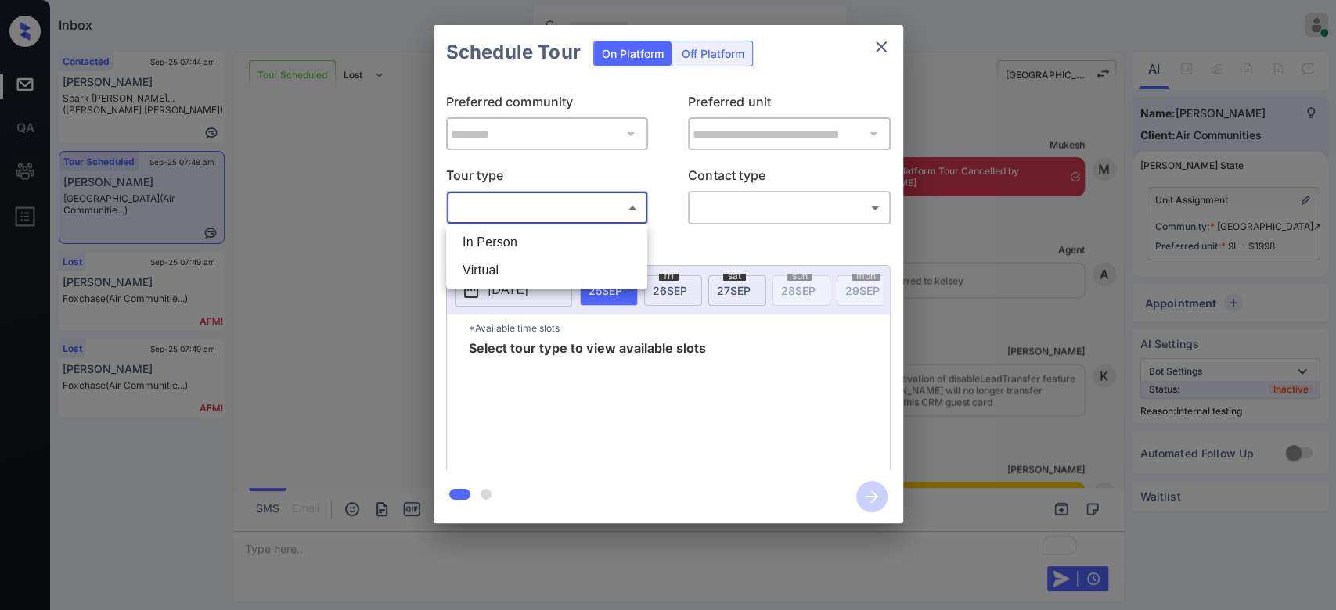
click at [584, 199] on body "Inbox Mukesh Online Set yourself offline Set yourself on break Profile Switch t…" at bounding box center [668, 305] width 1336 height 610
click at [522, 232] on li "In Person" at bounding box center [546, 242] width 193 height 28
type input "********"
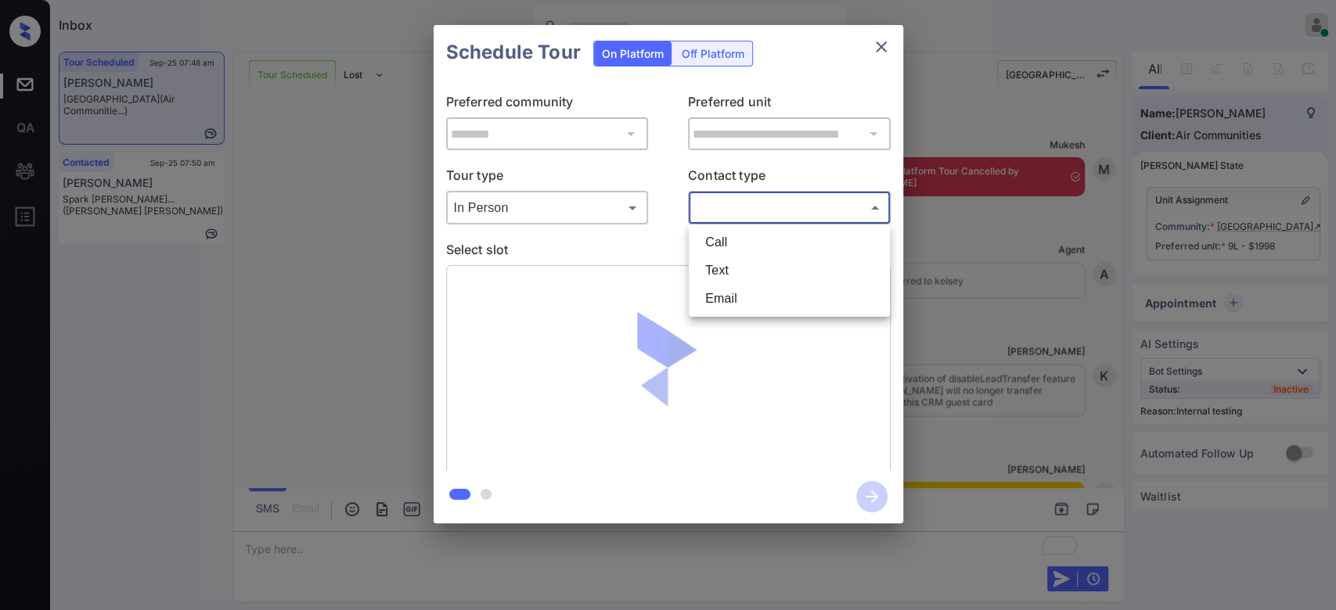
drag, startPoint x: 760, startPoint y: 206, endPoint x: 725, endPoint y: 266, distance: 69.8
click at [725, 266] on body "Inbox Mukesh Online Set yourself offline Set yourself on break Profile Switch t…" at bounding box center [668, 305] width 1336 height 610
click at [725, 266] on li "Text" at bounding box center [788, 271] width 193 height 28
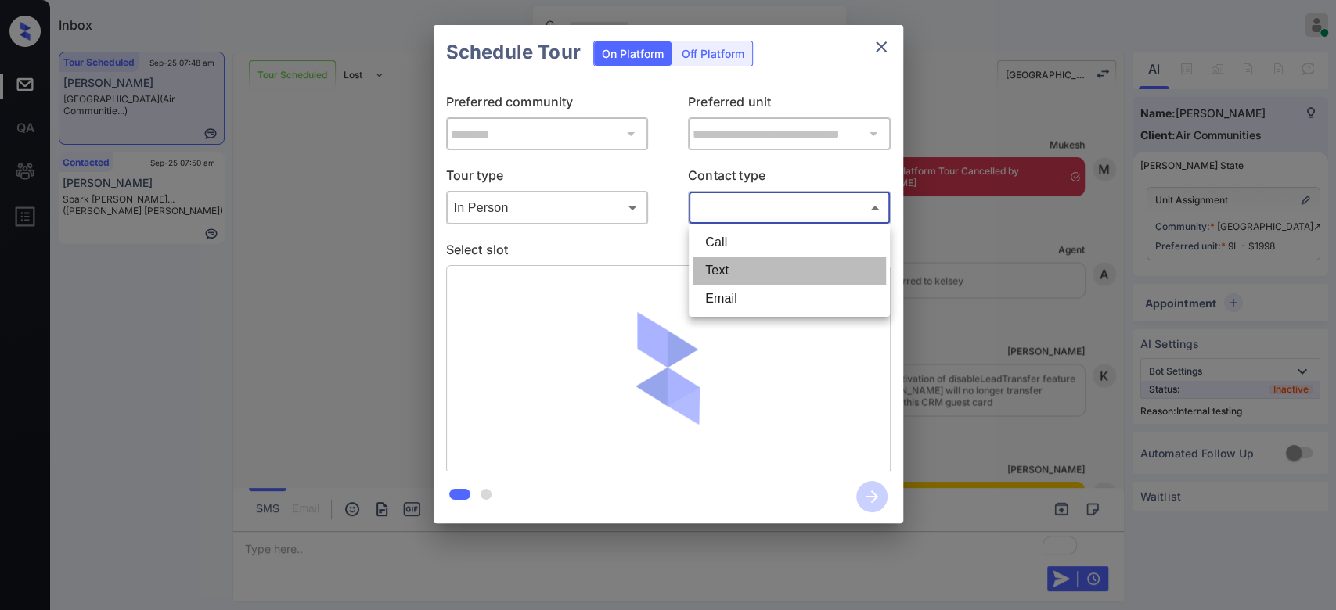
type input "****"
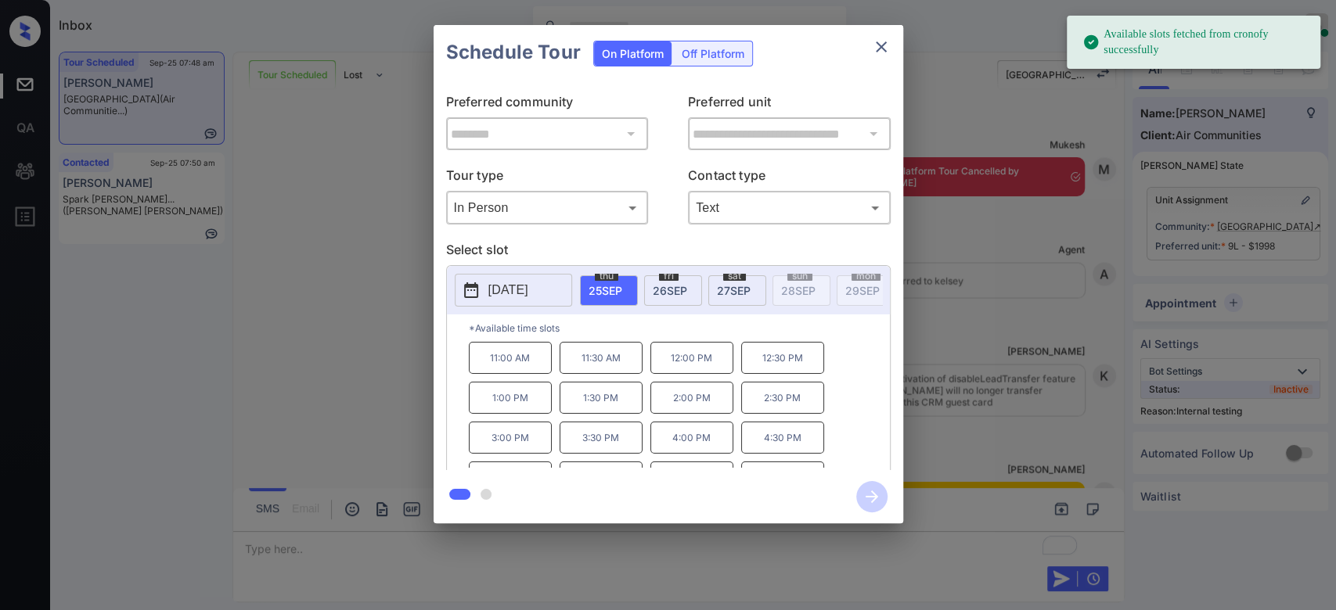
click at [667, 286] on span "[DATE]" at bounding box center [670, 290] width 34 height 13
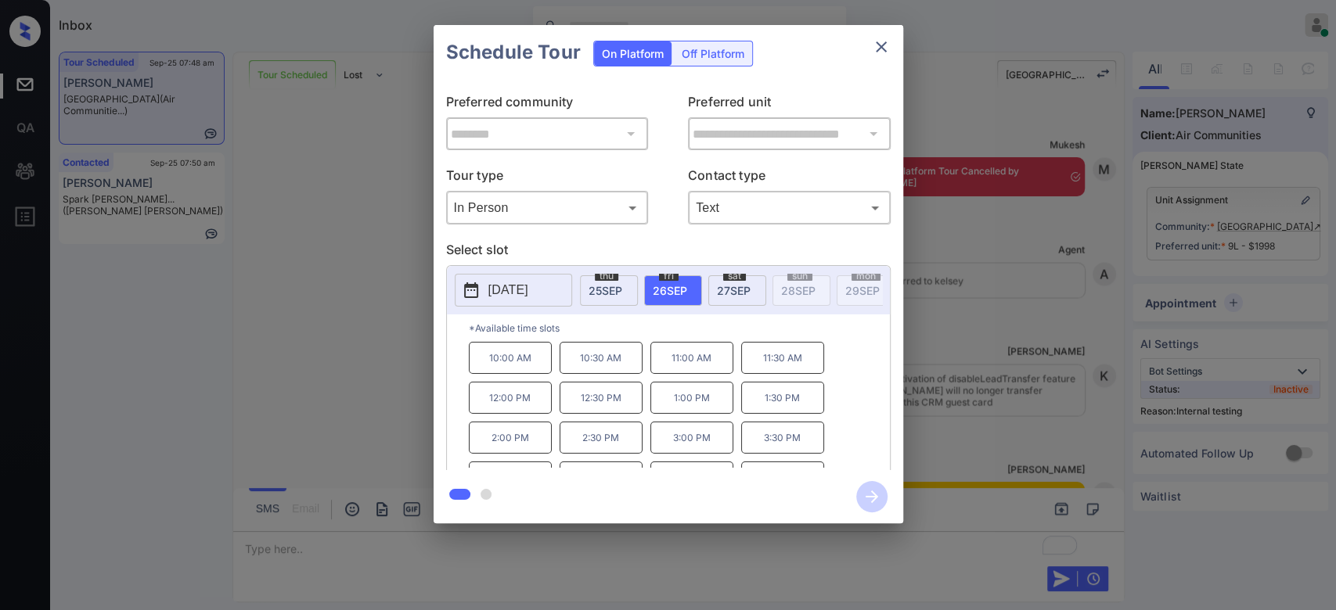
scroll to position [25, 0]
click at [709, 462] on p "5:00 PM" at bounding box center [691, 453] width 83 height 32
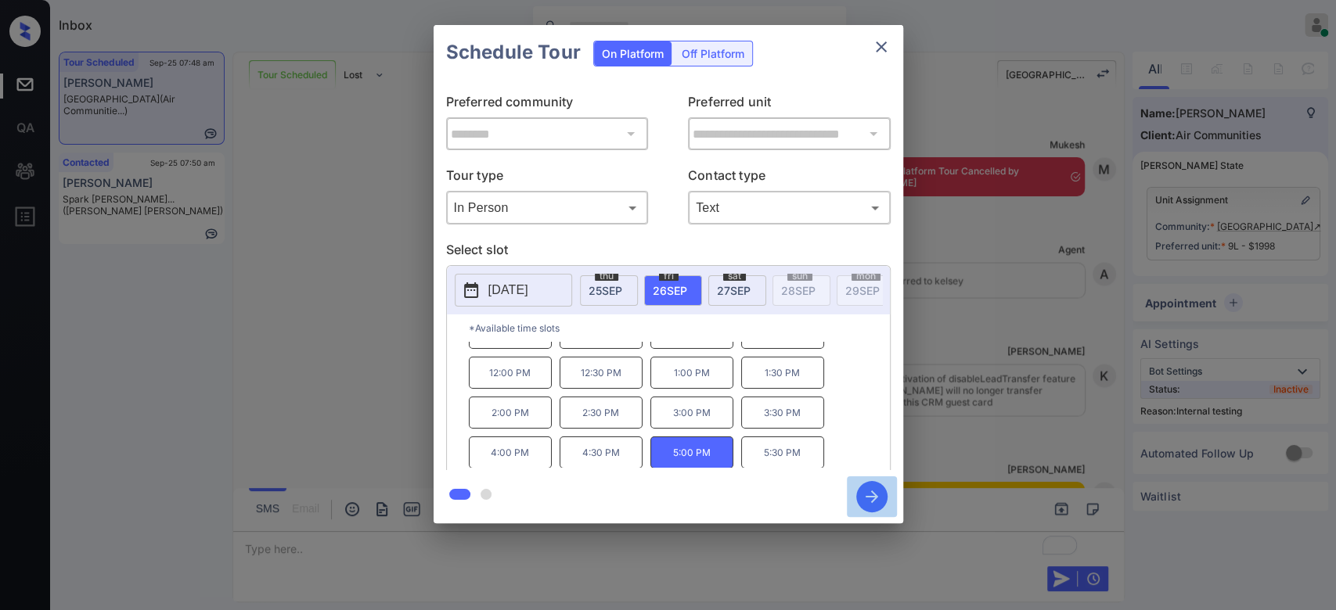
click at [864, 487] on icon "button" at bounding box center [871, 496] width 31 height 31
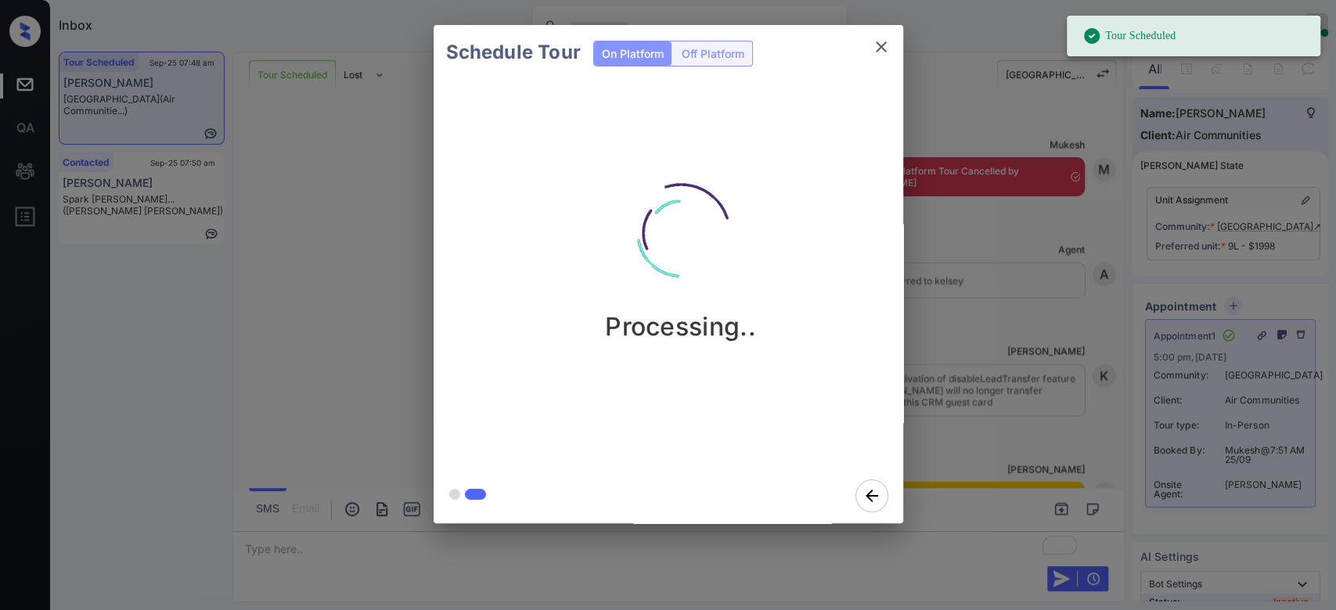
click at [957, 253] on div "Schedule Tour On Platform Off Platform Processing.." at bounding box center [668, 274] width 1336 height 548
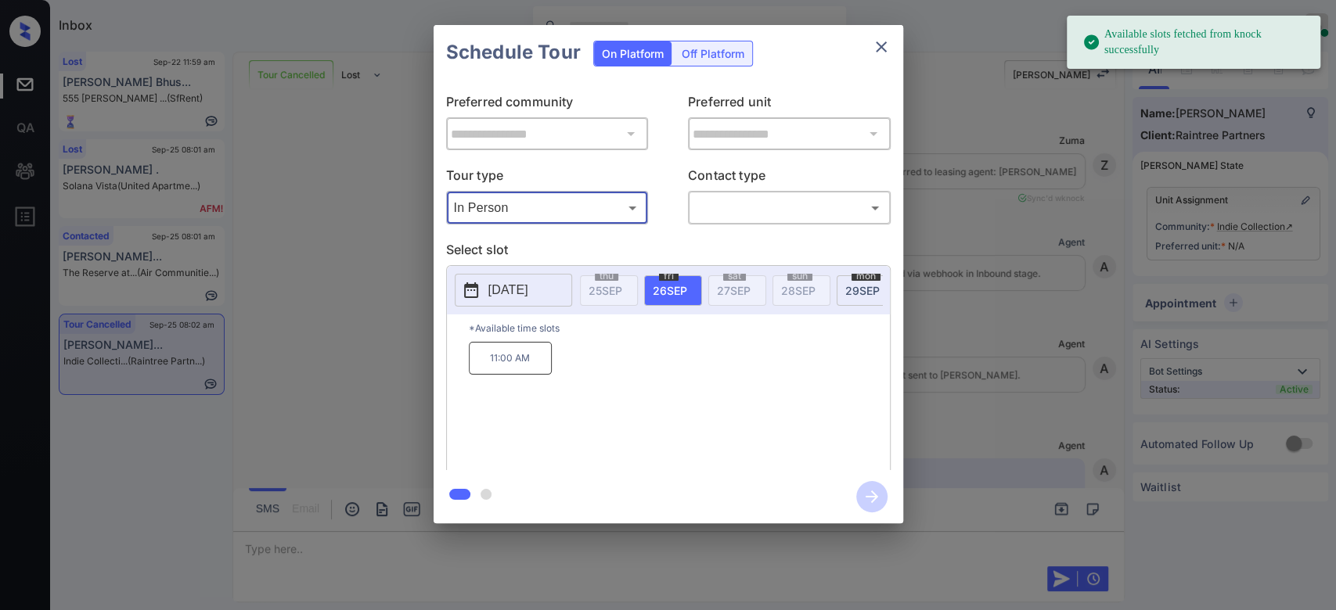
scroll to position [7933, 0]
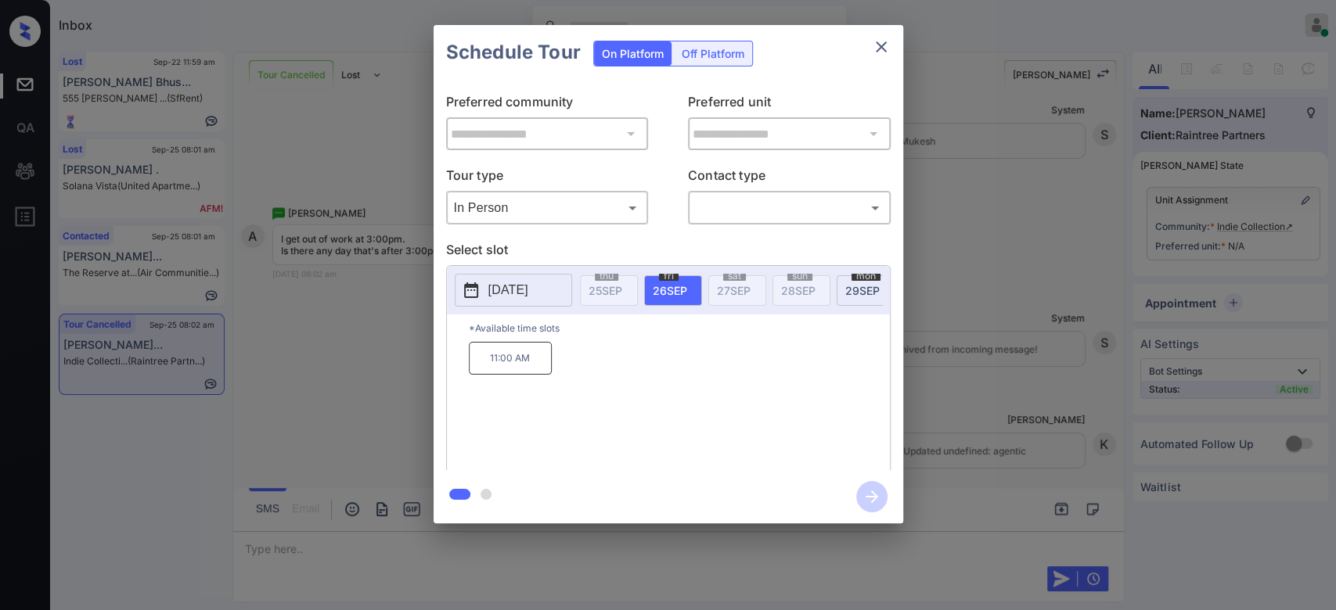
click at [528, 281] on p "[DATE]" at bounding box center [508, 290] width 40 height 19
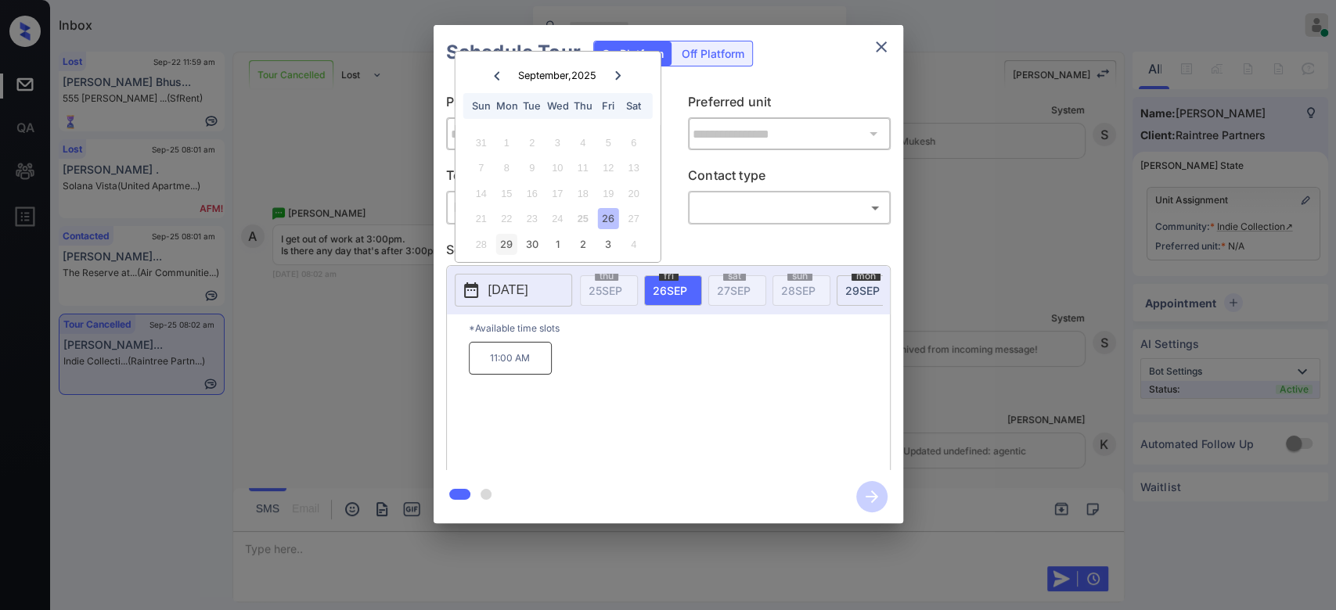
click at [505, 239] on div "29" at bounding box center [506, 244] width 21 height 21
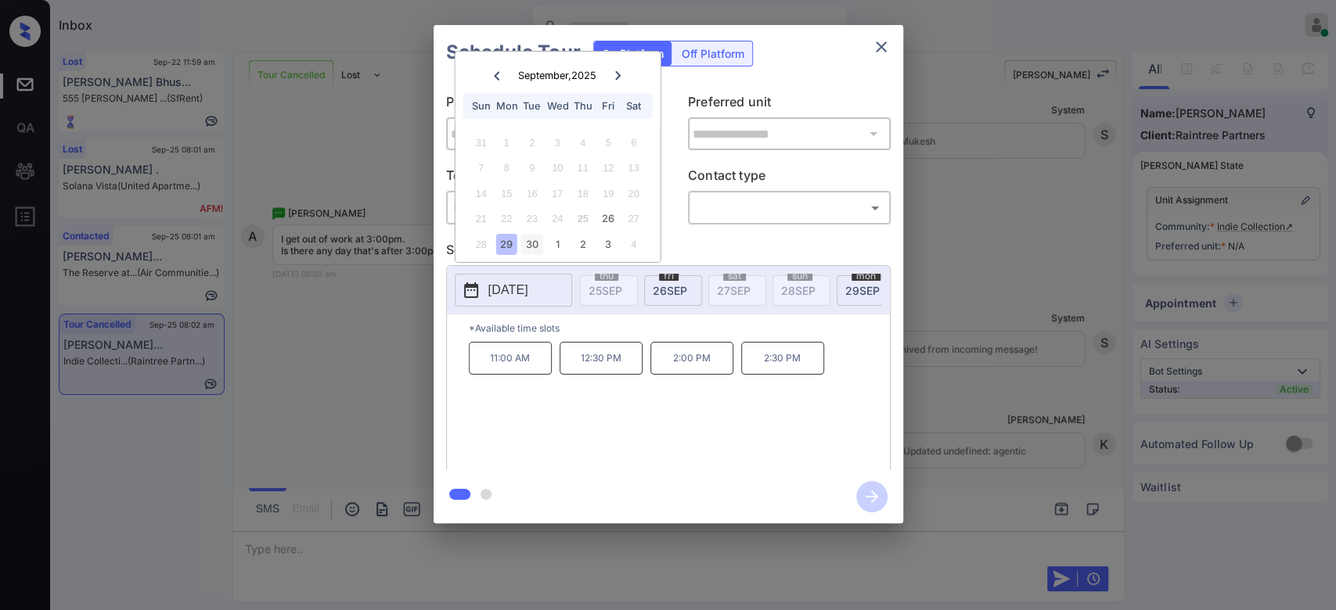
click at [541, 243] on div "30" at bounding box center [531, 244] width 21 height 21
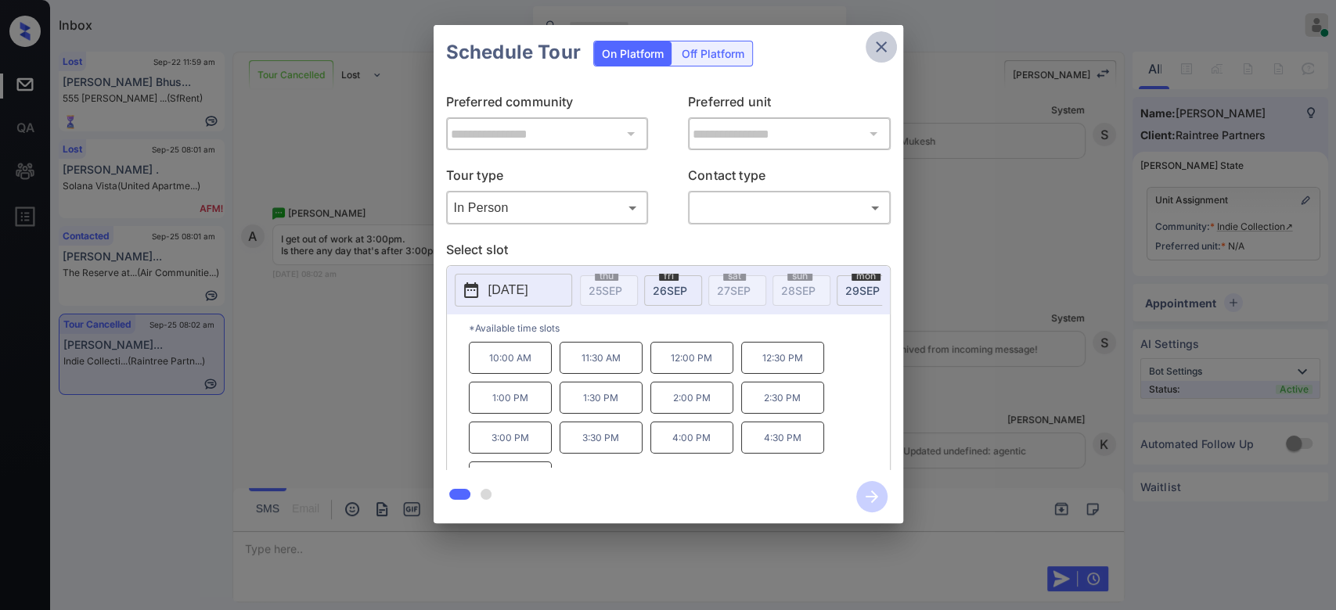
click at [881, 50] on icon "close" at bounding box center [881, 47] width 19 height 19
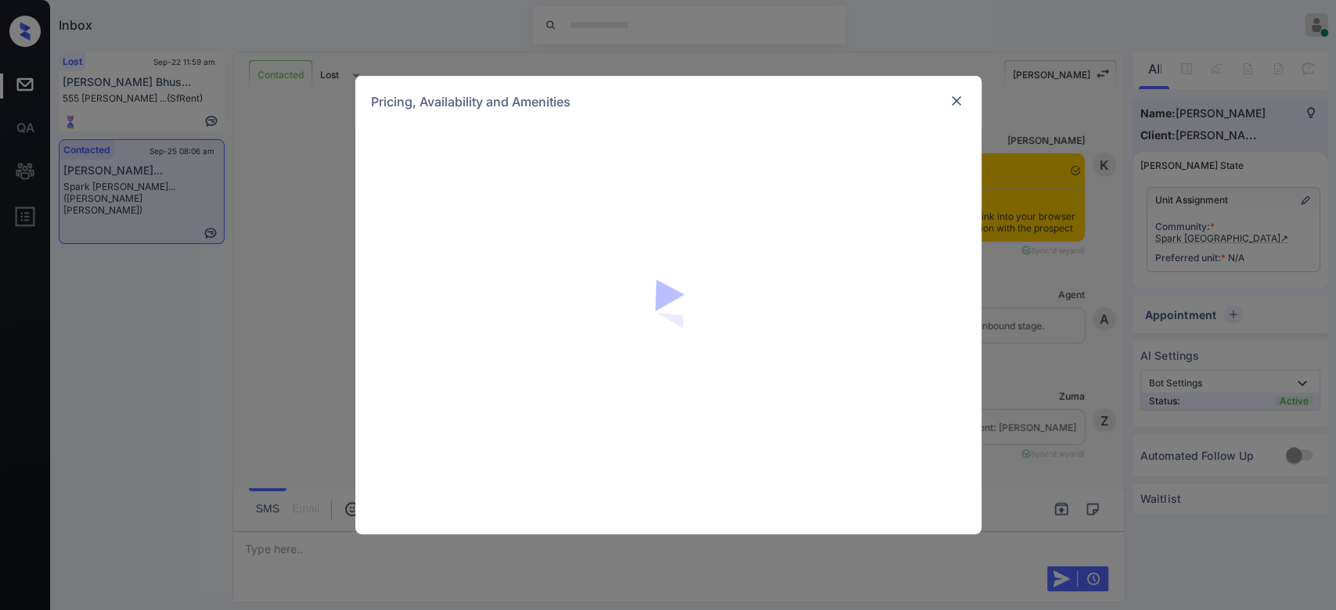
scroll to position [1582, 0]
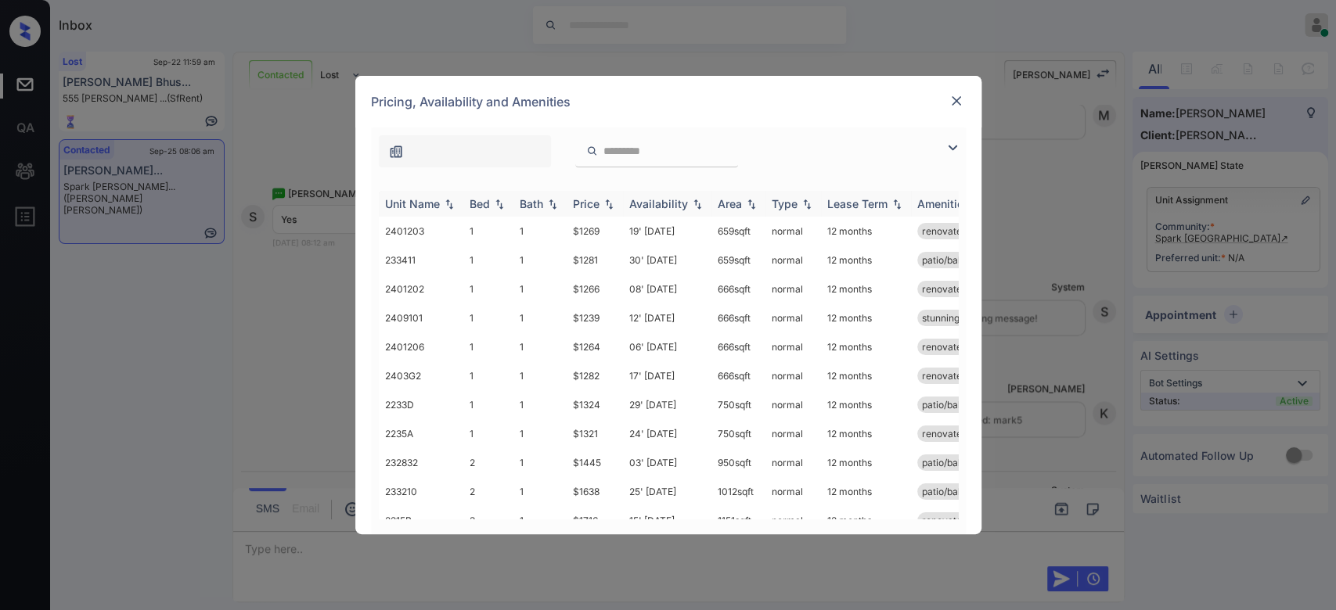
click at [588, 194] on th "Price" at bounding box center [594, 204] width 56 height 26
click at [595, 401] on td "$1298" at bounding box center [594, 404] width 56 height 29
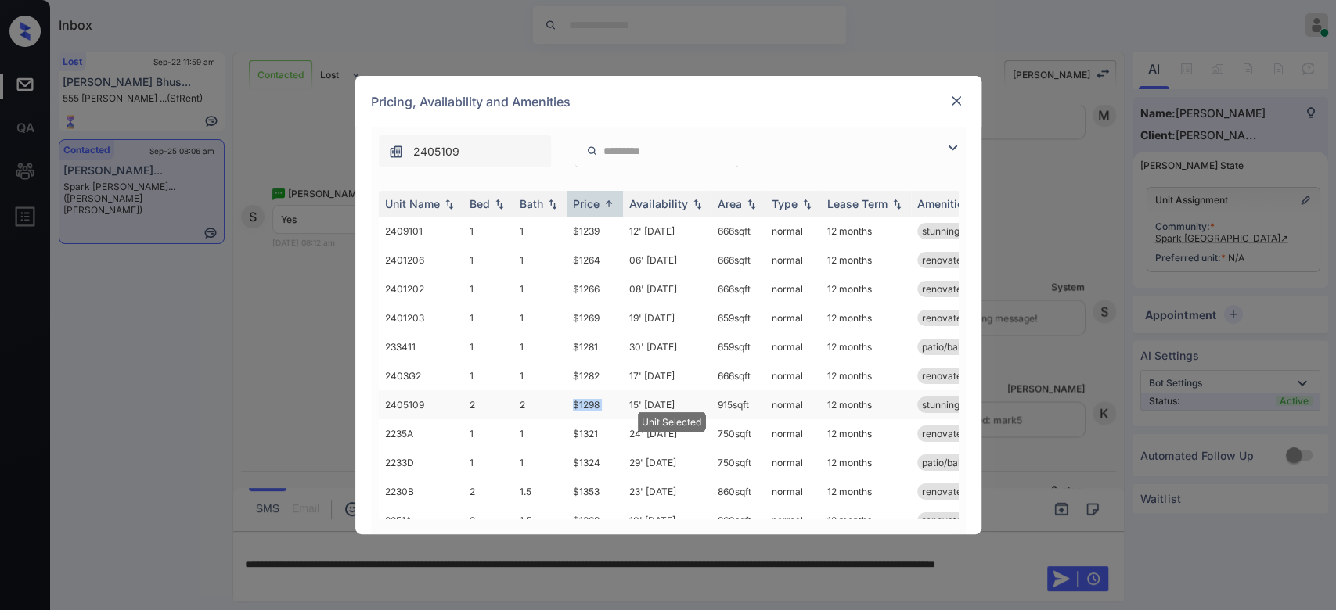
click at [595, 401] on td "$1298" at bounding box center [594, 404] width 56 height 29
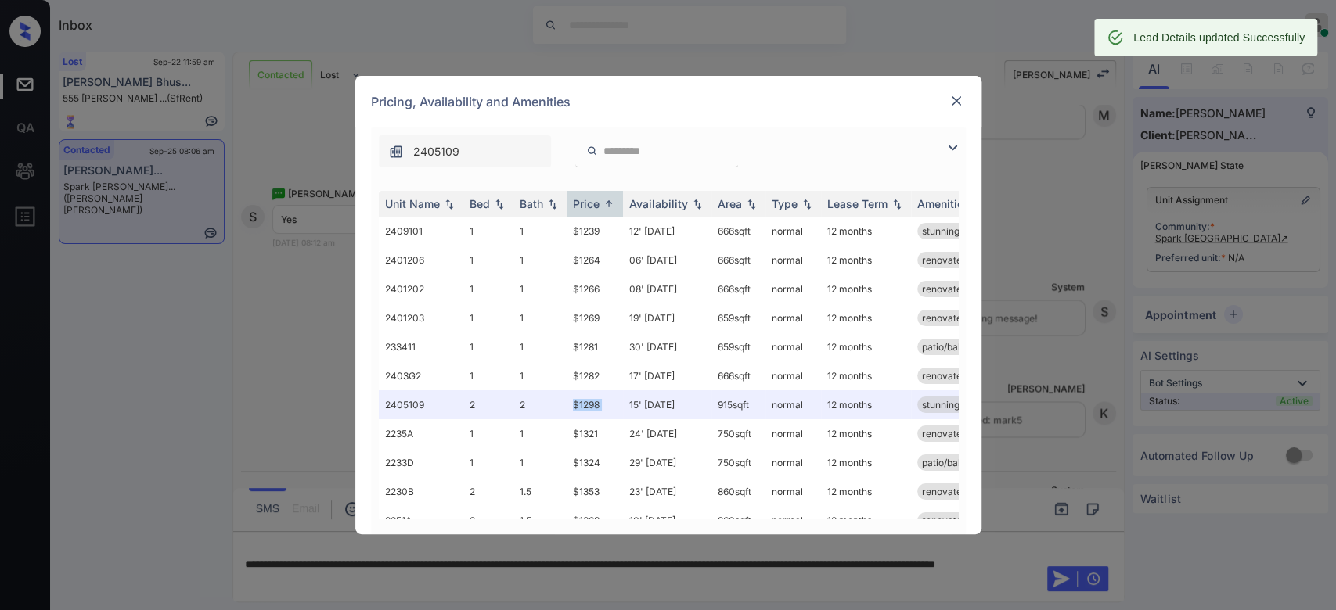
click at [948, 99] on img at bounding box center [956, 101] width 16 height 16
